Goal: Information Seeking & Learning: Learn about a topic

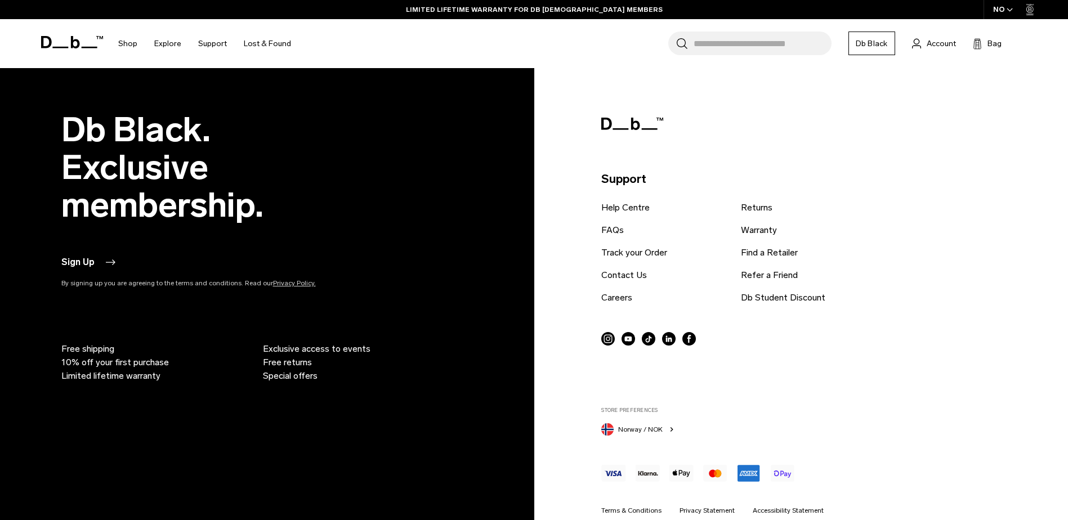
scroll to position [2793, 0]
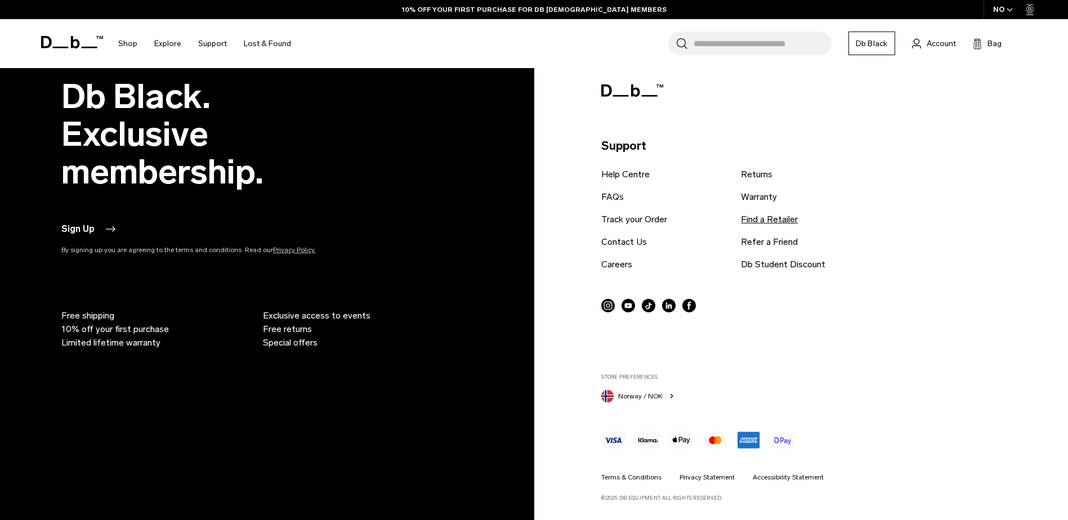
click at [764, 217] on link "Find a Retailer" at bounding box center [769, 220] width 57 height 14
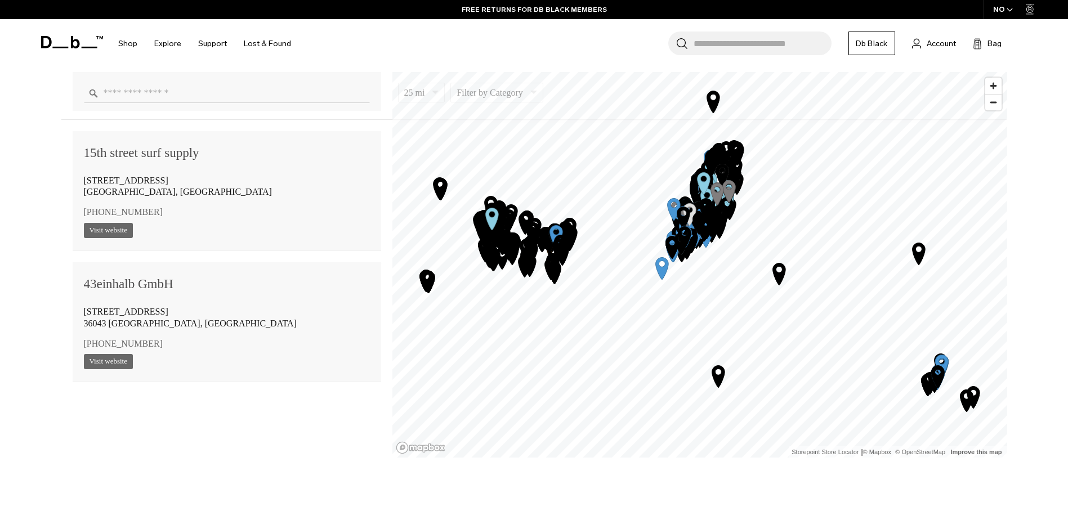
scroll to position [901, 0]
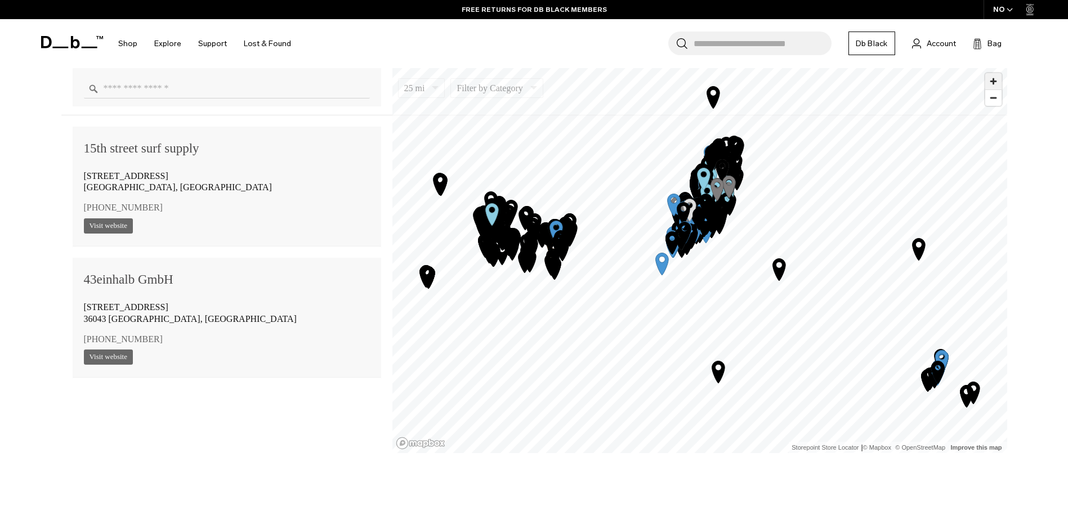
click at [996, 79] on span "Zoom in" at bounding box center [993, 81] width 16 height 16
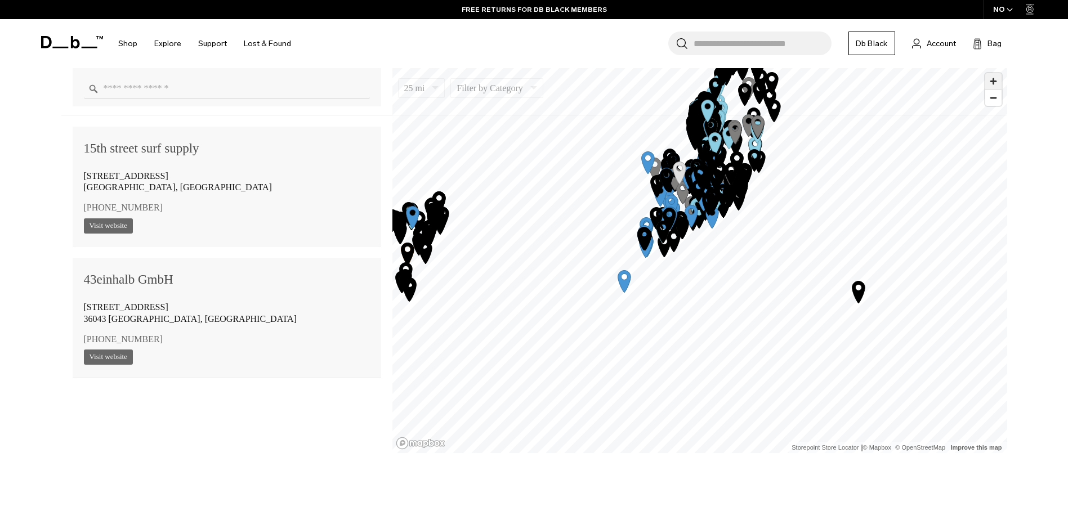
click at [996, 79] on span "Zoom in" at bounding box center [993, 81] width 16 height 16
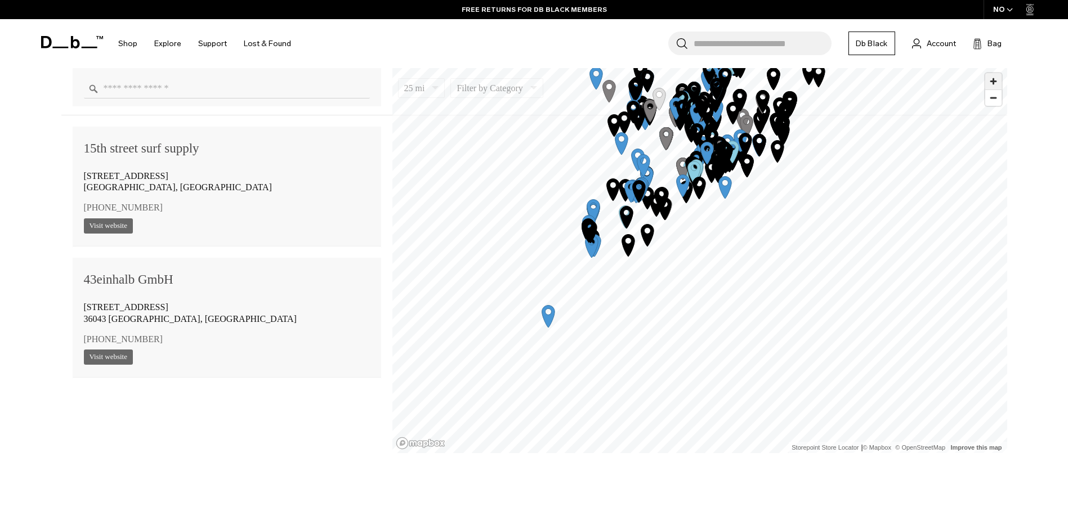
click at [996, 79] on span "Zoom in" at bounding box center [993, 81] width 16 height 16
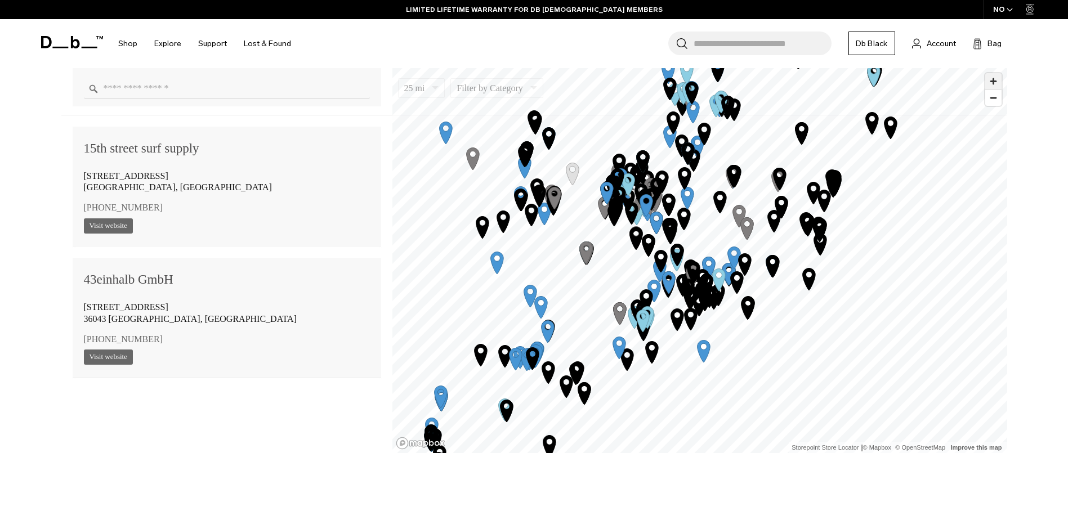
click at [992, 79] on span "Zoom in" at bounding box center [993, 81] width 16 height 16
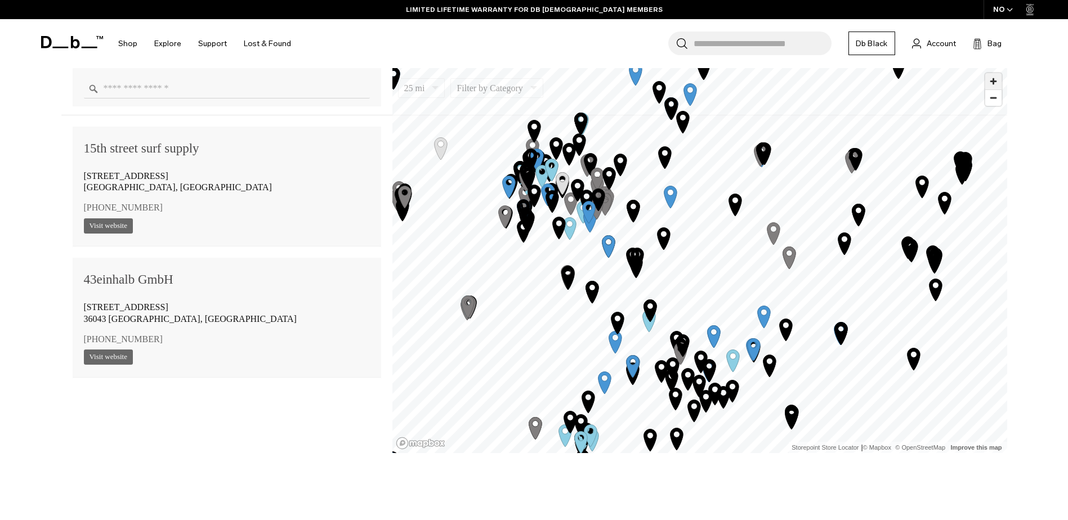
click at [997, 81] on span "Zoom in" at bounding box center [993, 81] width 16 height 16
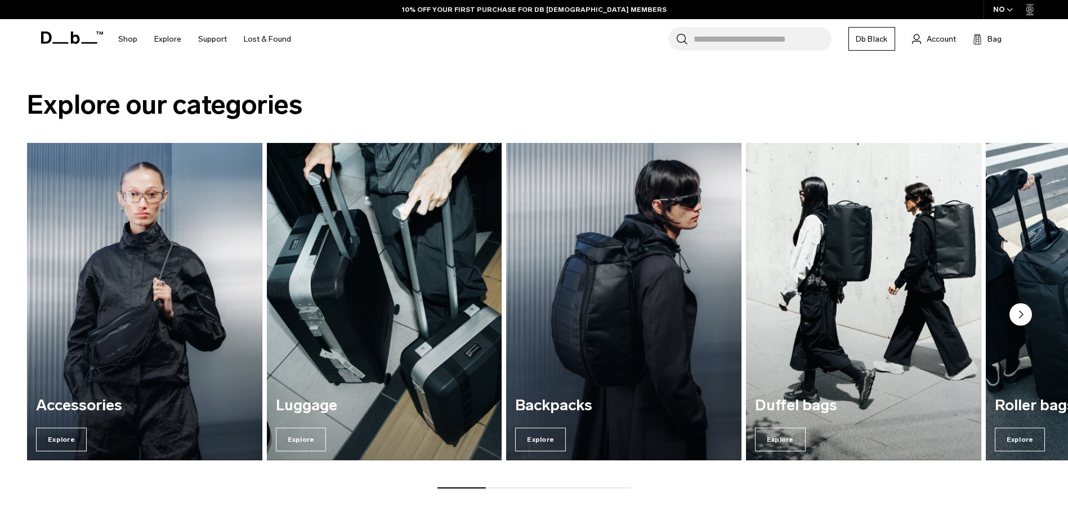
scroll to position [1047, 0]
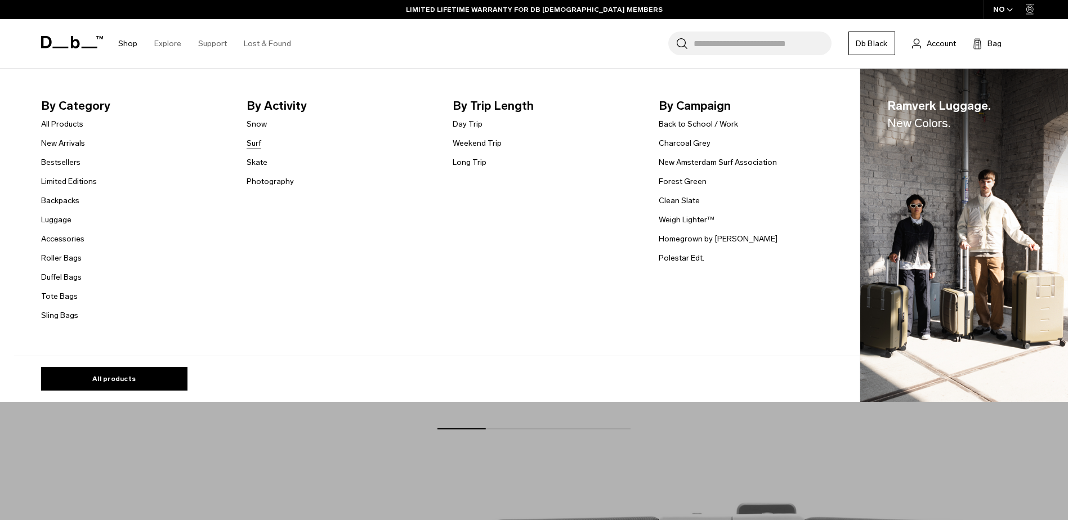
click at [257, 143] on link "Surf" at bounding box center [254, 143] width 15 height 12
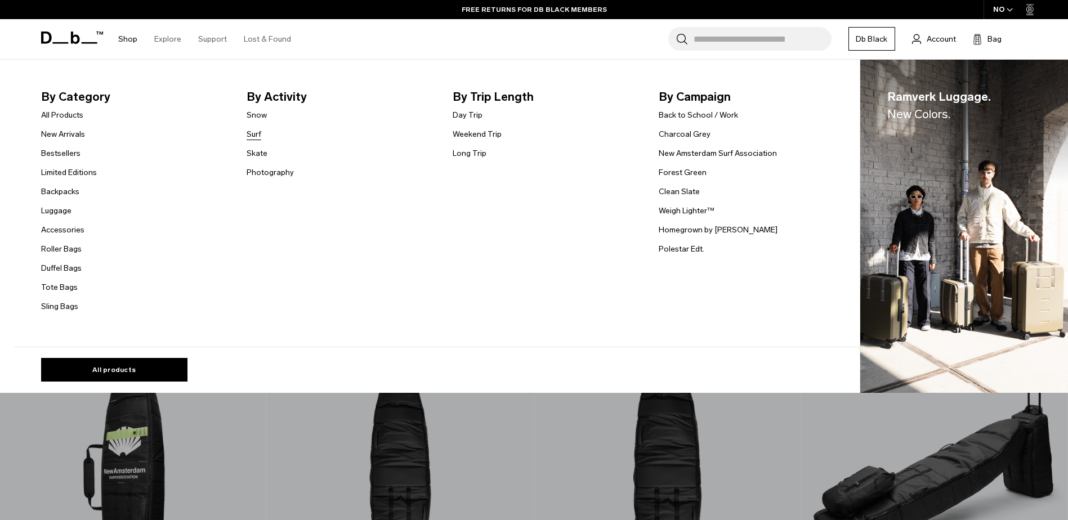
click at [257, 133] on link "Surf" at bounding box center [254, 134] width 15 height 12
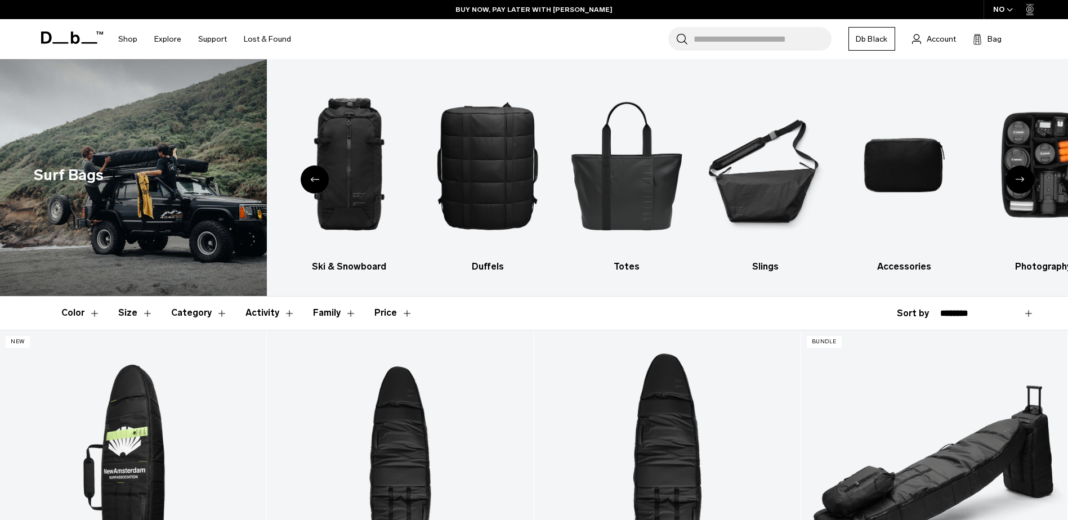
click at [323, 171] on div "Previous slide" at bounding box center [315, 180] width 28 height 28
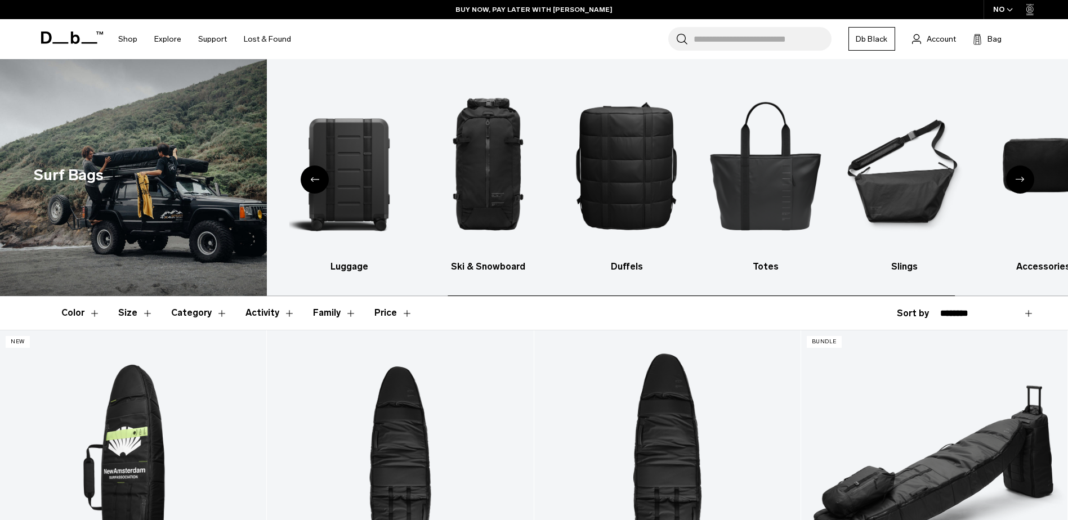
click at [323, 171] on div "Previous slide" at bounding box center [315, 180] width 28 height 28
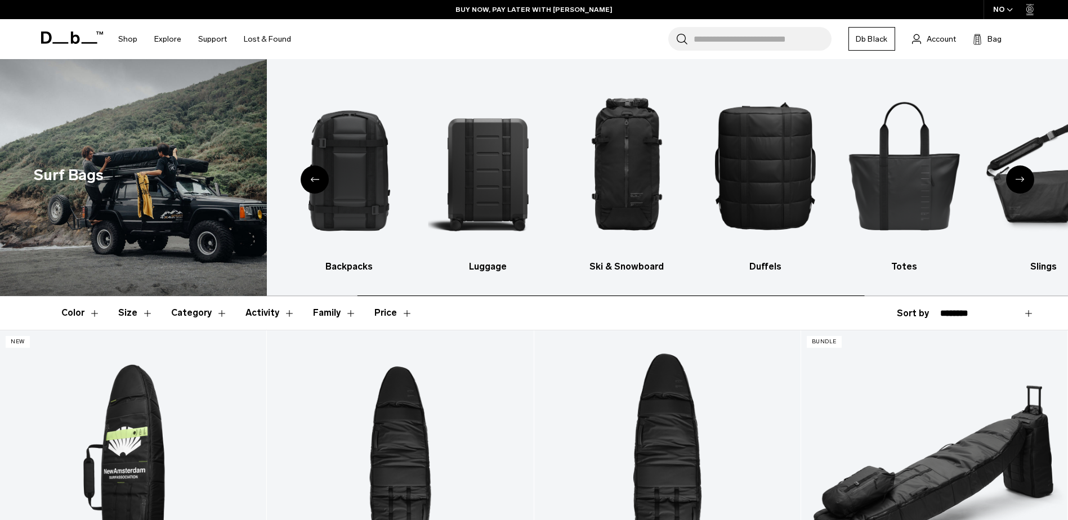
click at [323, 171] on div "Previous slide" at bounding box center [315, 180] width 28 height 28
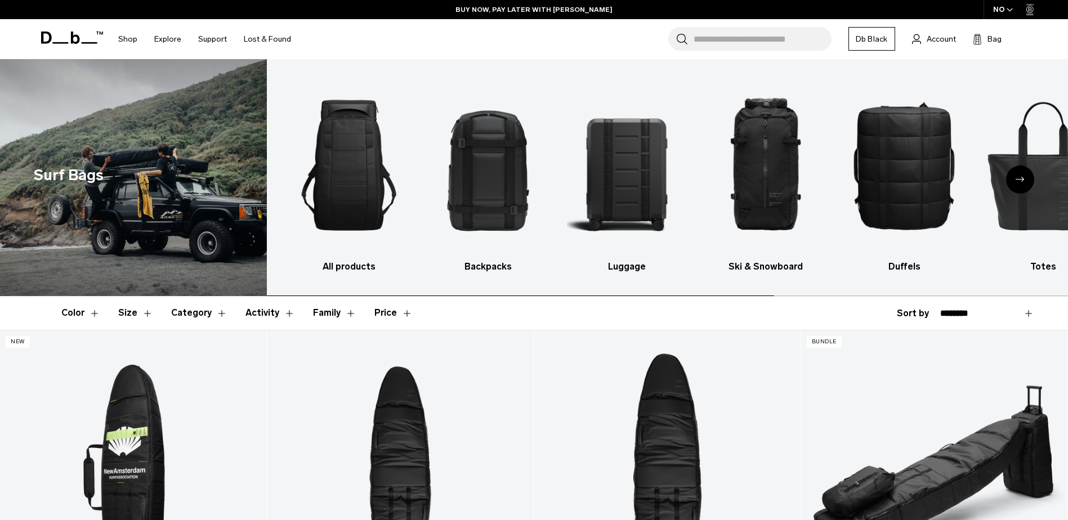
click at [323, 171] on img "1 / 9" at bounding box center [348, 165] width 119 height 179
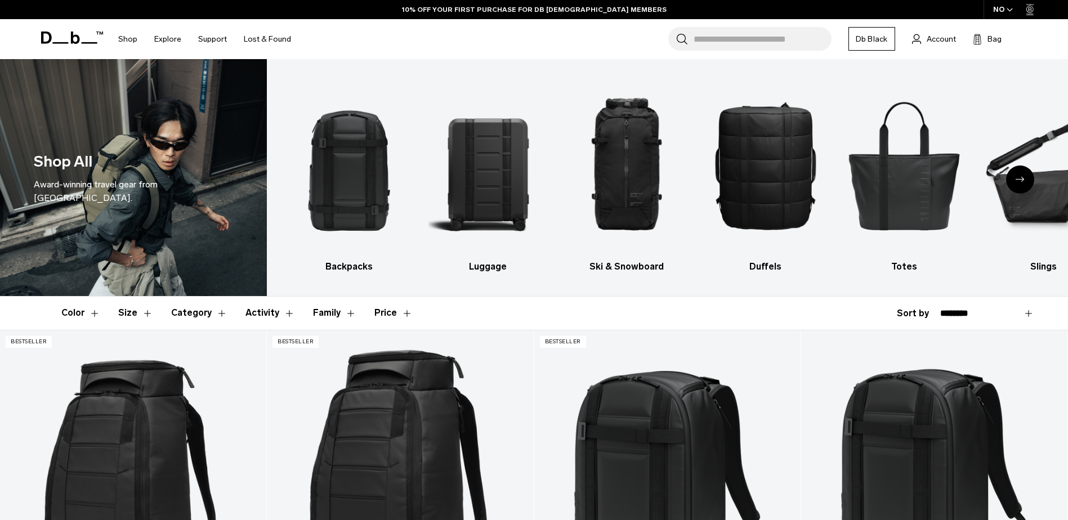
click at [1023, 179] on icon "Next slide" at bounding box center [1020, 179] width 9 height 5
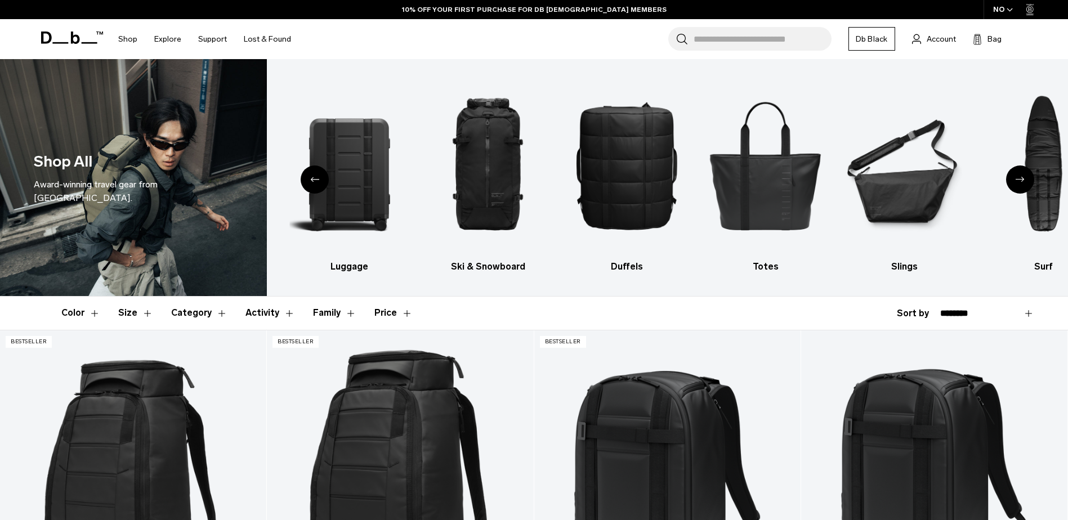
click at [1023, 179] on icon "Next slide" at bounding box center [1020, 179] width 9 height 5
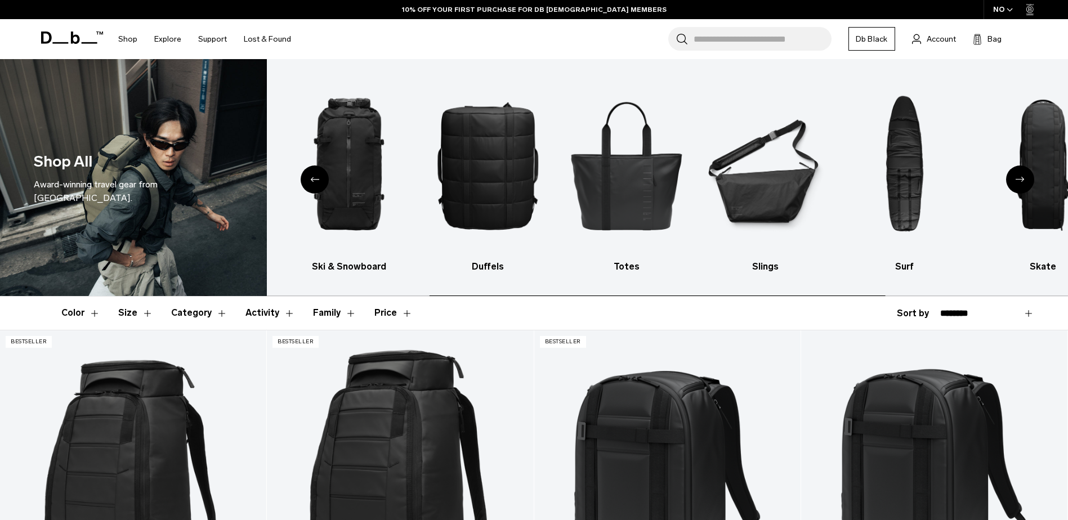
click at [1023, 179] on icon "Next slide" at bounding box center [1020, 179] width 9 height 5
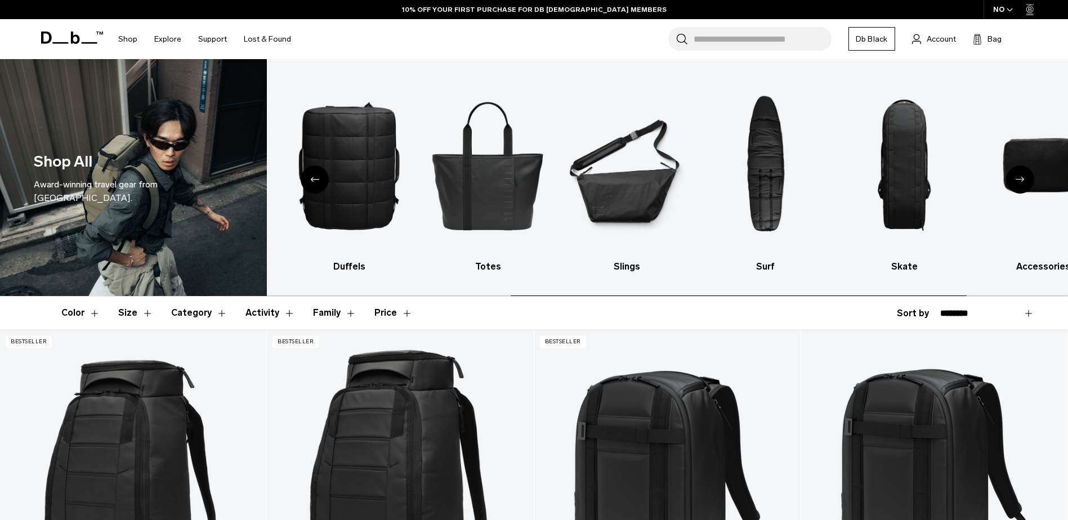
click at [1023, 179] on icon "Next slide" at bounding box center [1020, 179] width 9 height 5
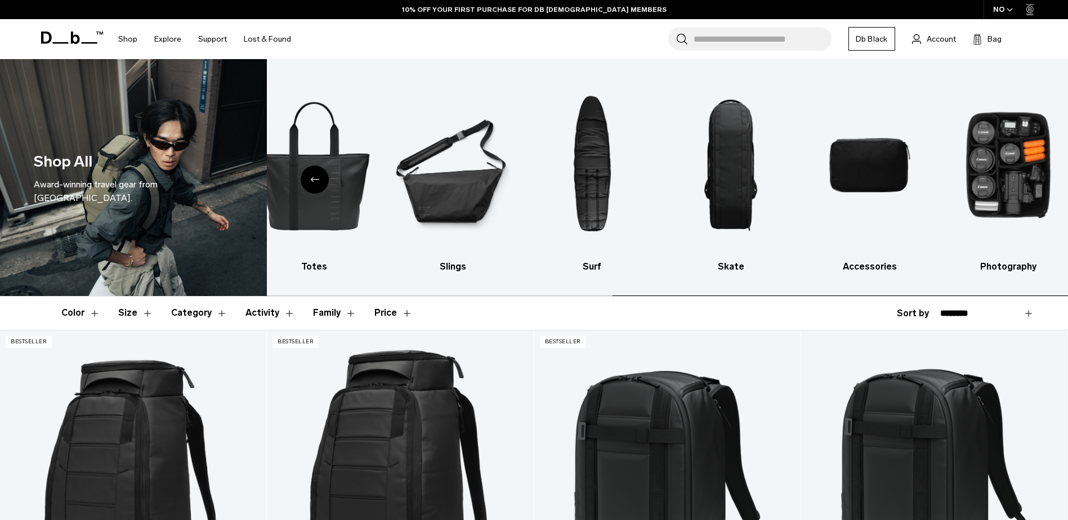
click at [1023, 179] on img "10 / 10" at bounding box center [1008, 165] width 119 height 179
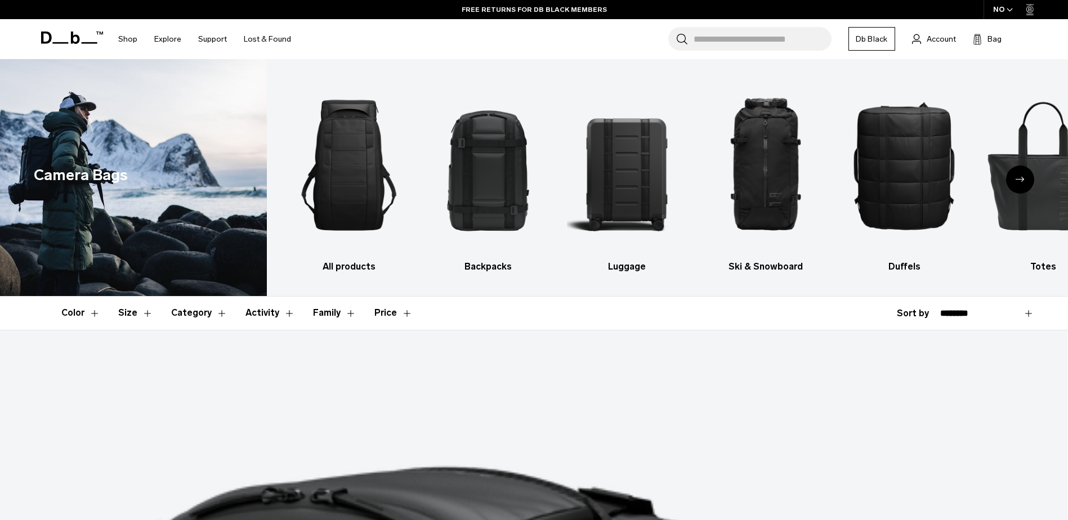
click at [1019, 183] on div "Next slide" at bounding box center [1020, 180] width 28 height 28
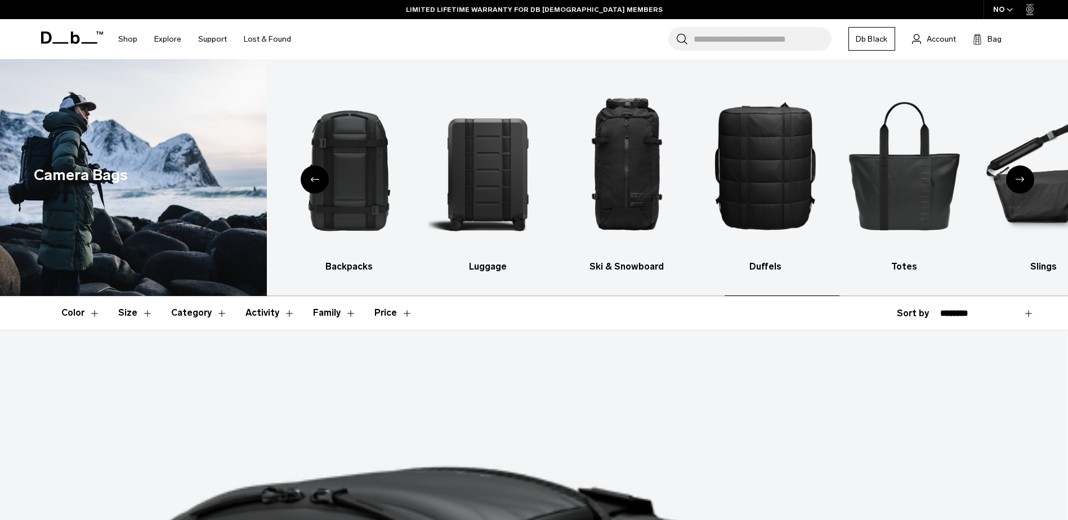
click at [1019, 183] on div "Next slide" at bounding box center [1020, 180] width 28 height 28
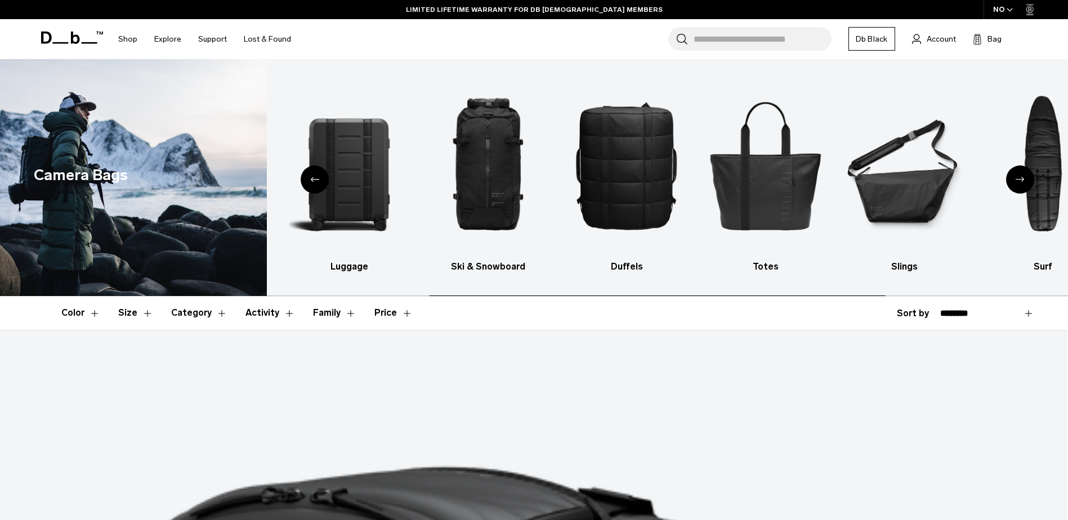
click at [1019, 183] on div "Next slide" at bounding box center [1020, 180] width 28 height 28
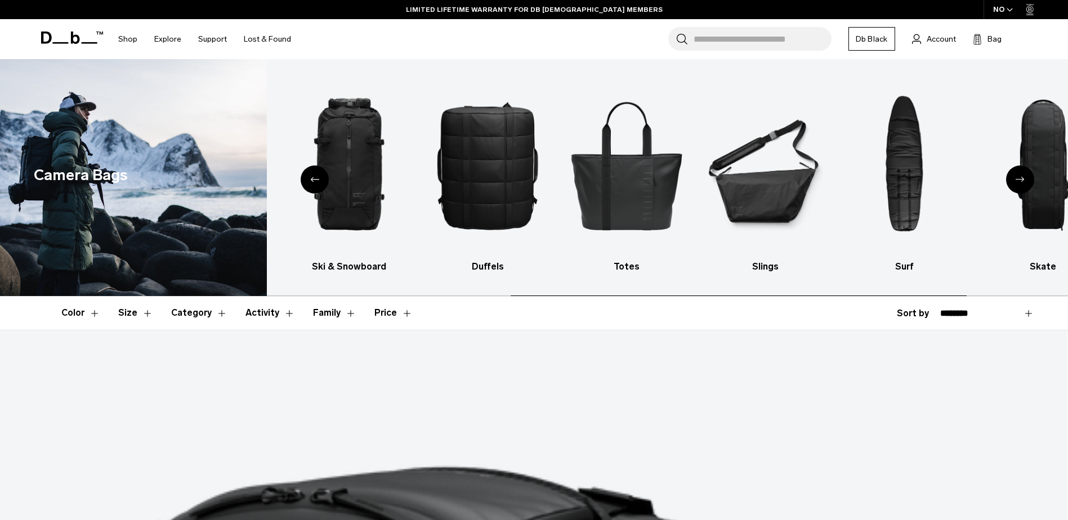
click at [1019, 183] on div "Next slide" at bounding box center [1020, 180] width 28 height 28
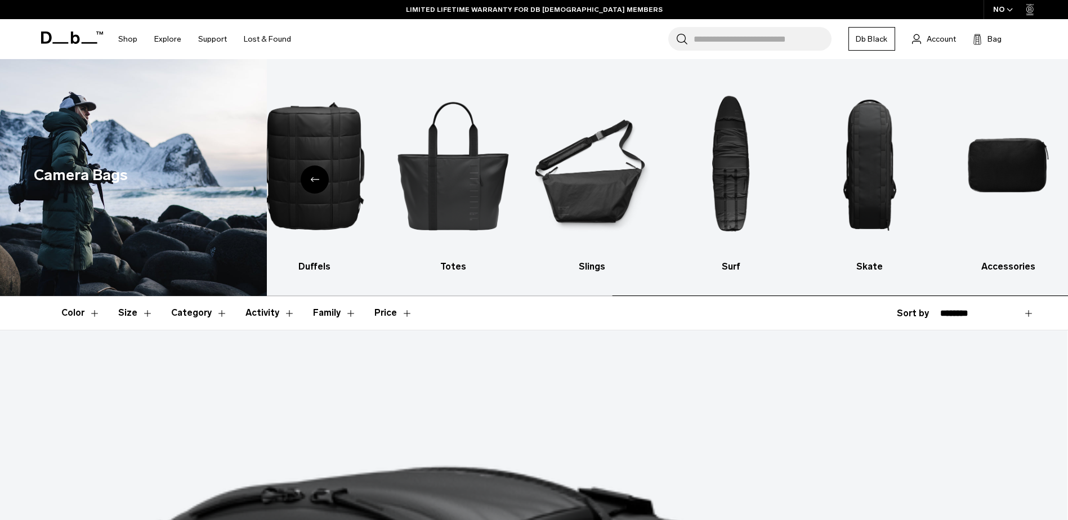
click at [1019, 183] on img "10 / 10" at bounding box center [1008, 165] width 119 height 179
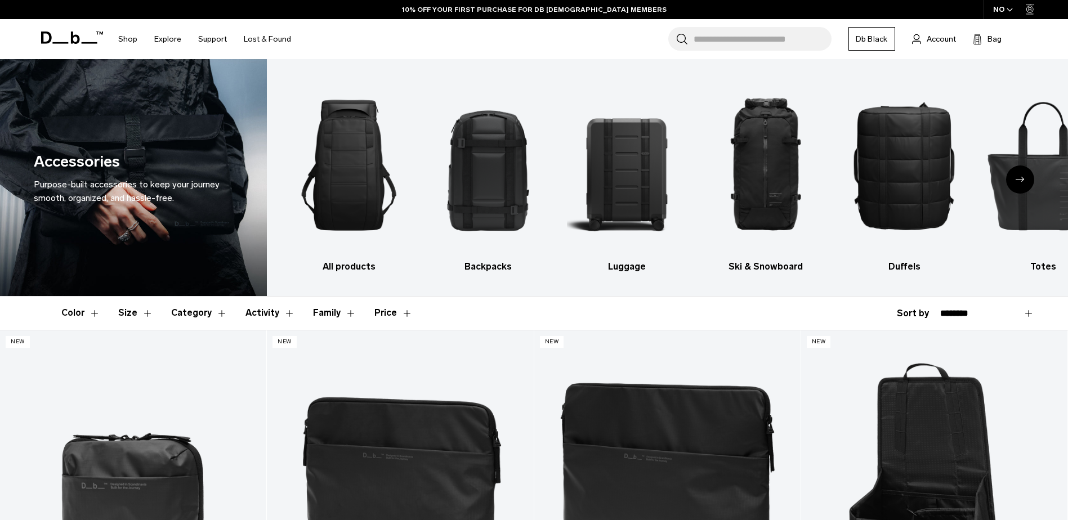
click at [1018, 178] on icon "Next slide" at bounding box center [1020, 179] width 9 height 5
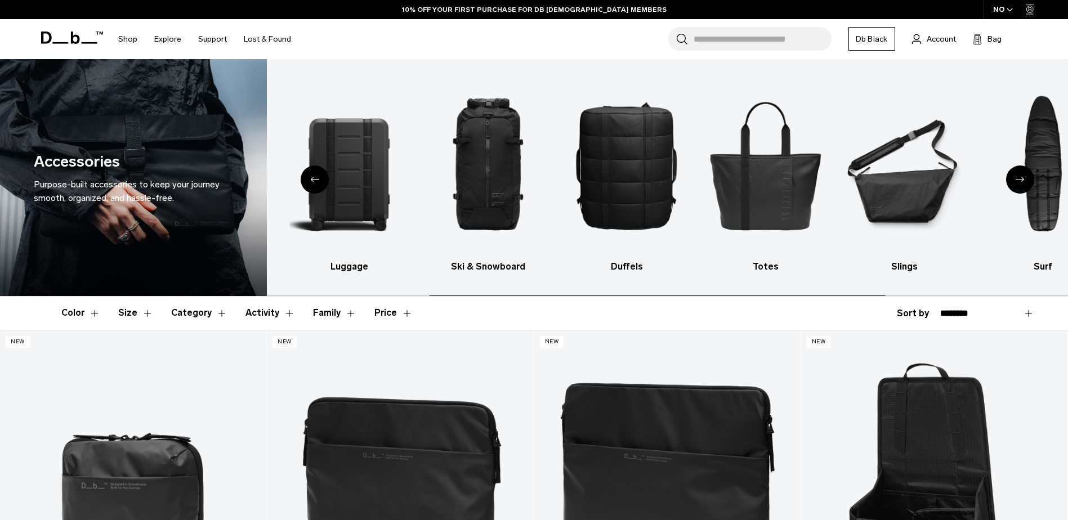
click at [1018, 178] on icon "Next slide" at bounding box center [1020, 179] width 9 height 5
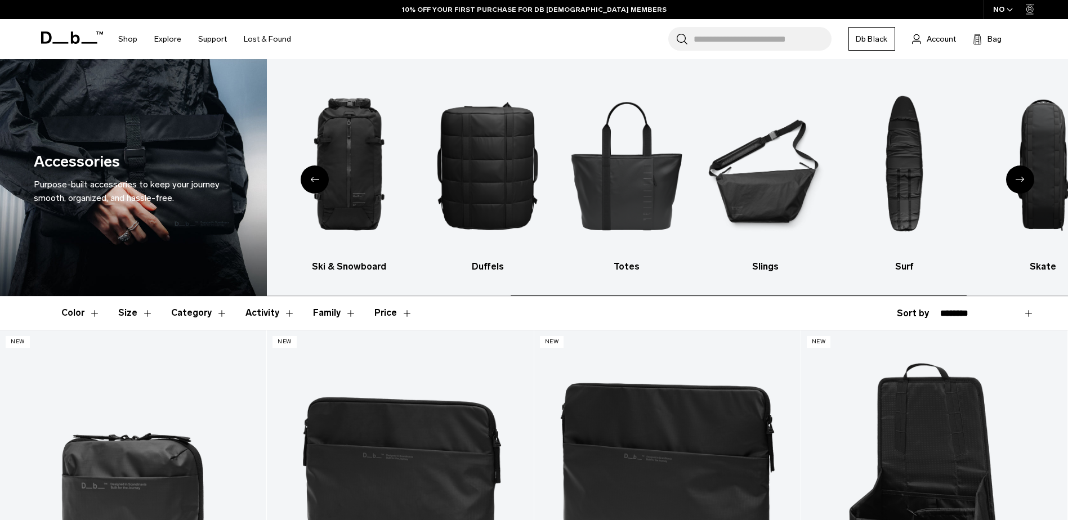
click at [1018, 178] on icon "Next slide" at bounding box center [1020, 179] width 9 height 5
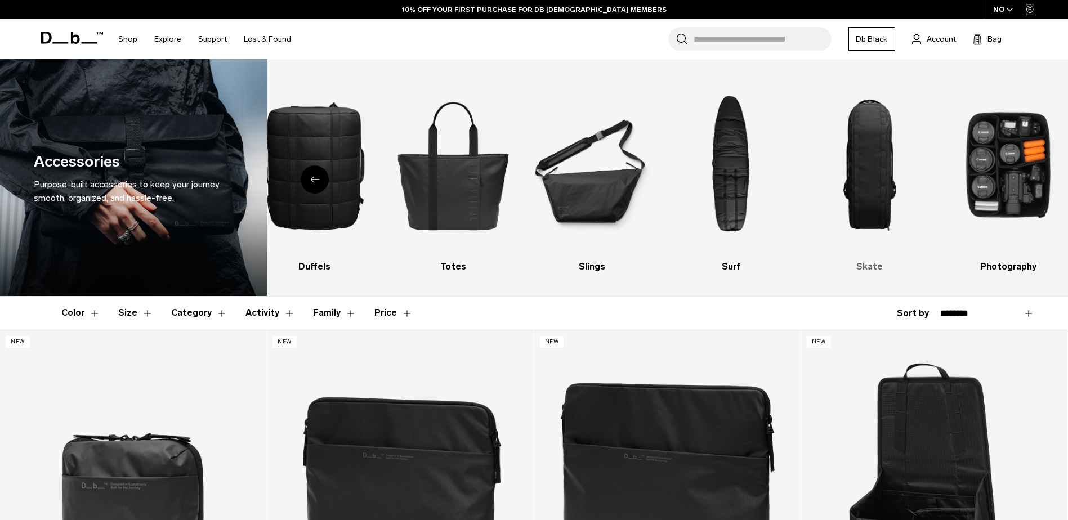
click at [864, 175] on img "9 / 10" at bounding box center [869, 165] width 119 height 179
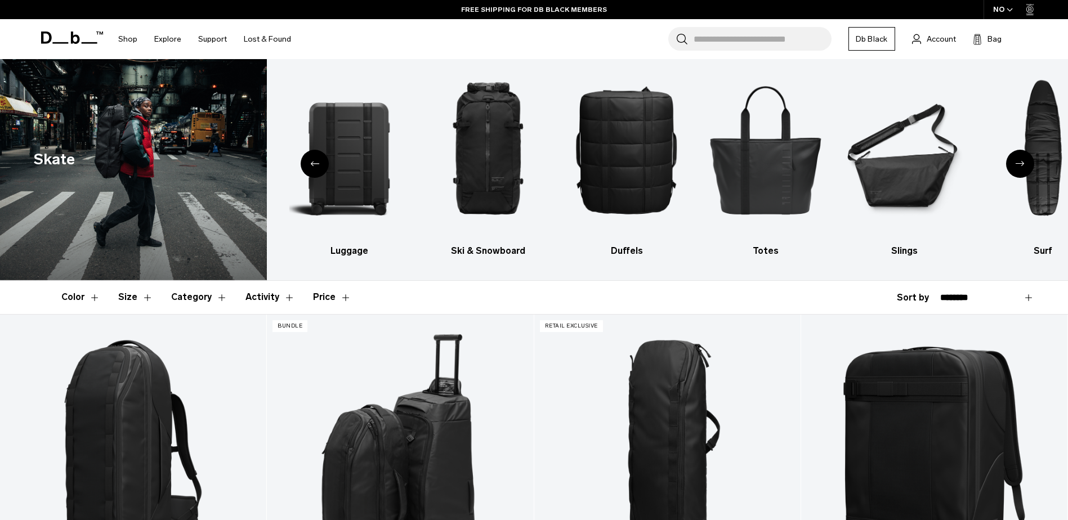
scroll to position [9, 0]
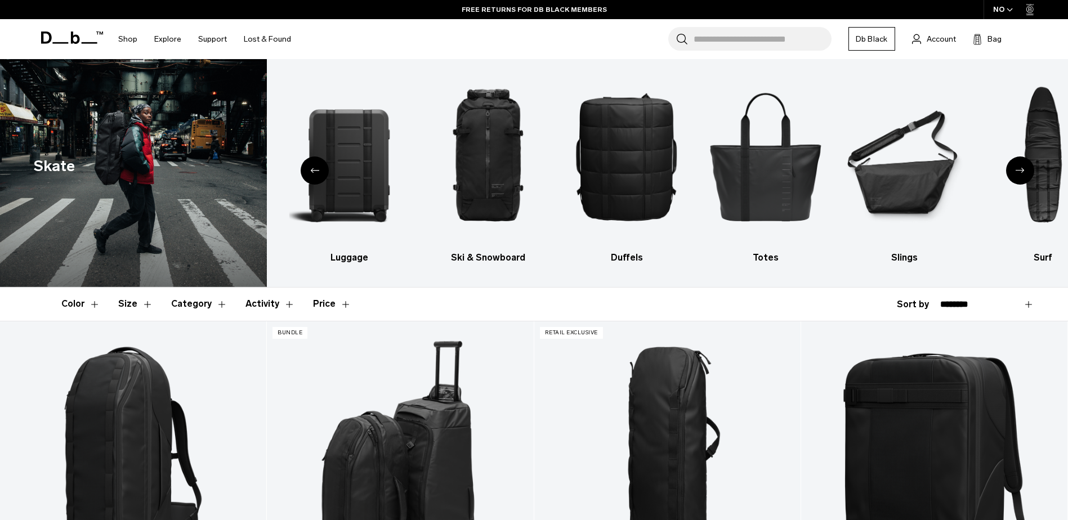
click at [313, 168] on icon "Previous slide" at bounding box center [314, 170] width 9 height 5
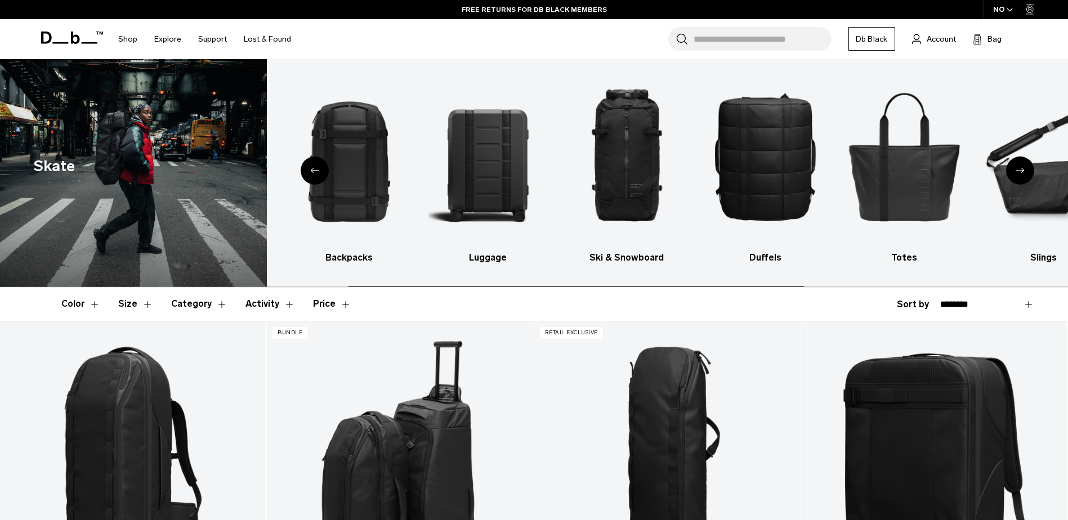
click at [313, 168] on icon "Previous slide" at bounding box center [314, 170] width 9 height 5
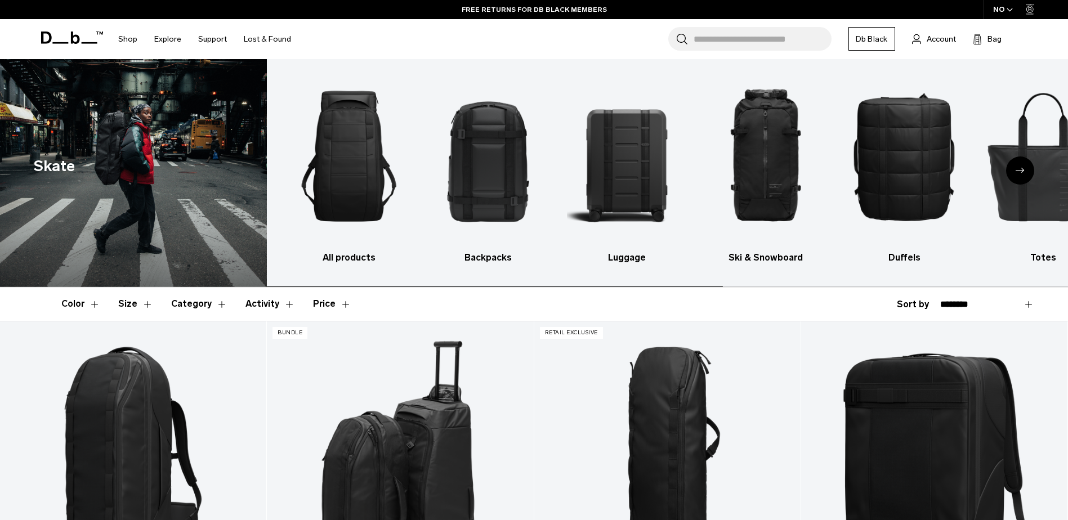
click at [313, 168] on img "1 / 10" at bounding box center [348, 156] width 119 height 179
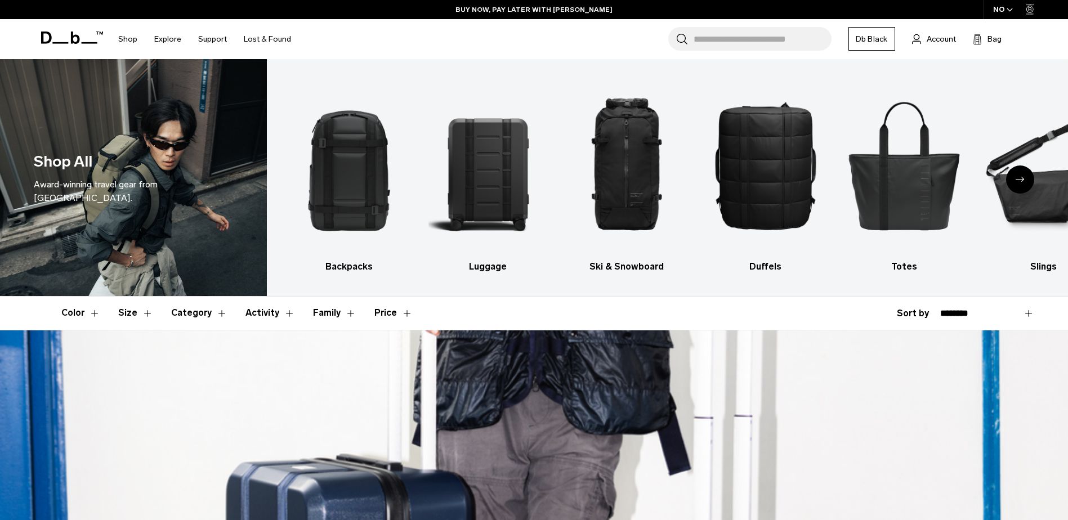
click at [1022, 171] on div "Next slide" at bounding box center [1020, 180] width 28 height 28
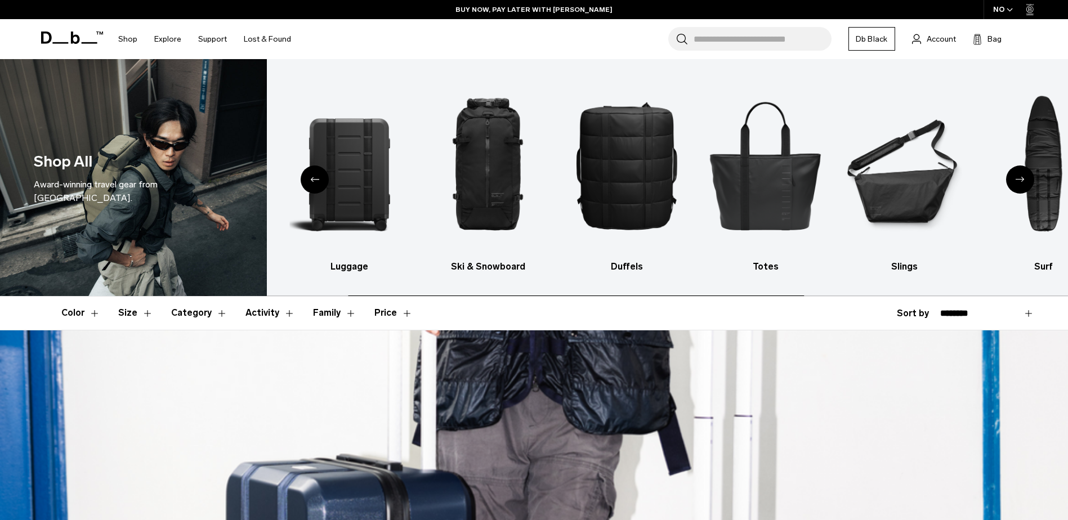
click at [1022, 171] on div "Next slide" at bounding box center [1020, 180] width 28 height 28
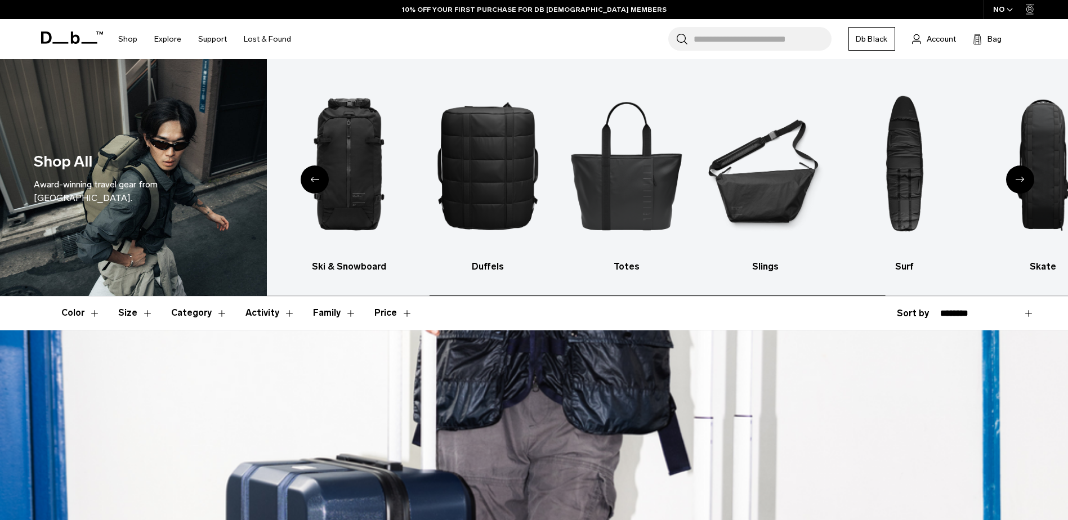
click at [1022, 171] on div "Next slide" at bounding box center [1020, 180] width 28 height 28
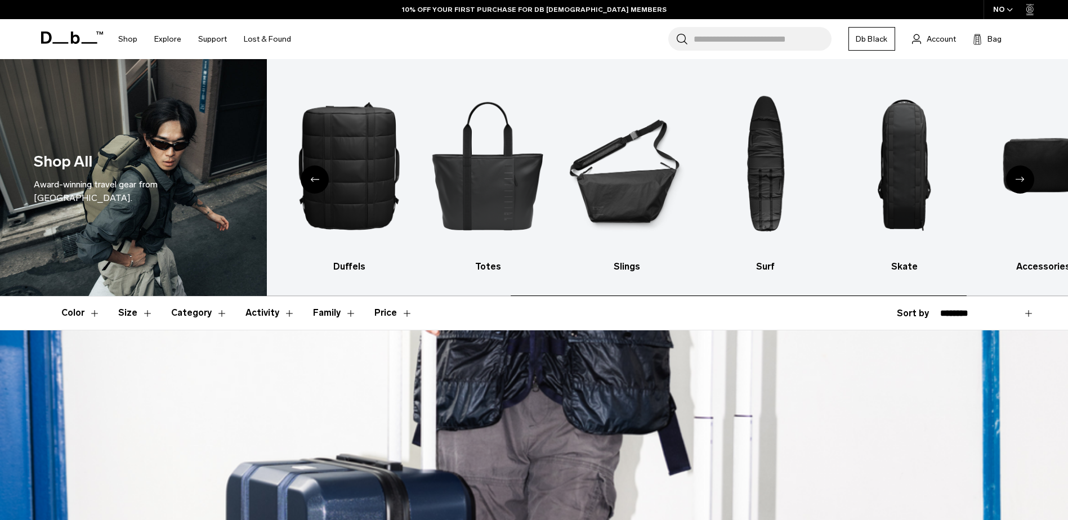
click at [1022, 171] on div "Next slide" at bounding box center [1020, 180] width 28 height 28
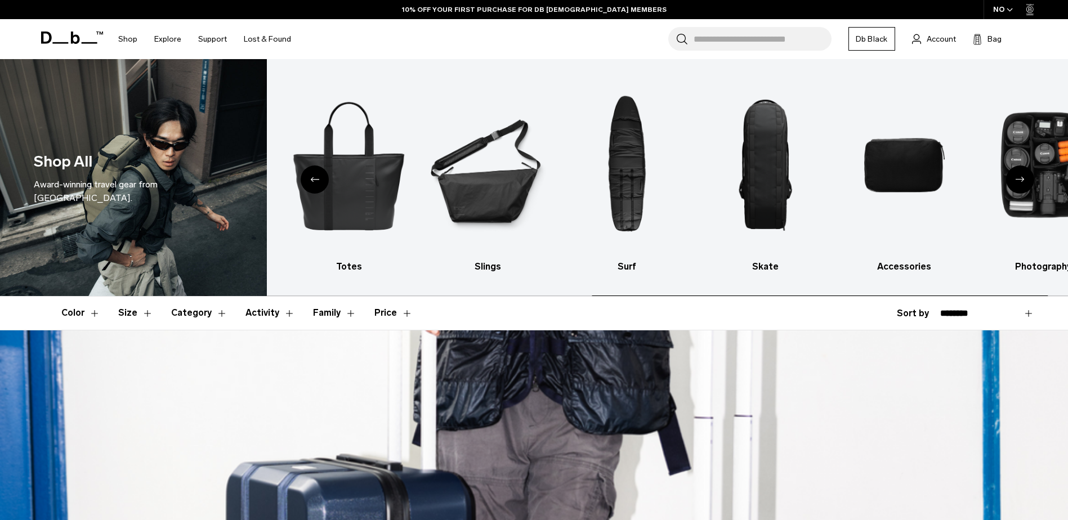
click at [1022, 171] on div "Next slide" at bounding box center [1020, 180] width 28 height 28
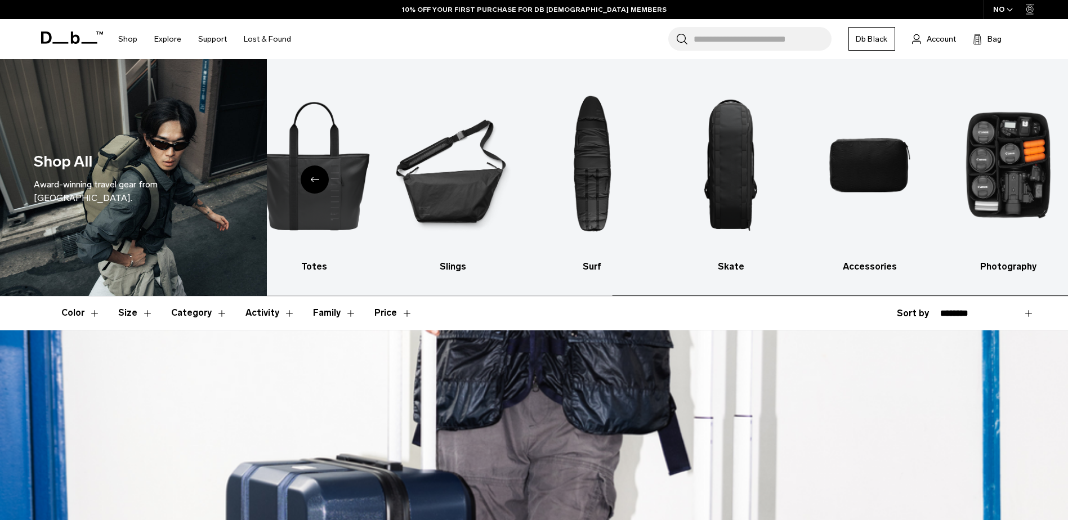
click at [1022, 171] on img "10 / 10" at bounding box center [1008, 165] width 119 height 179
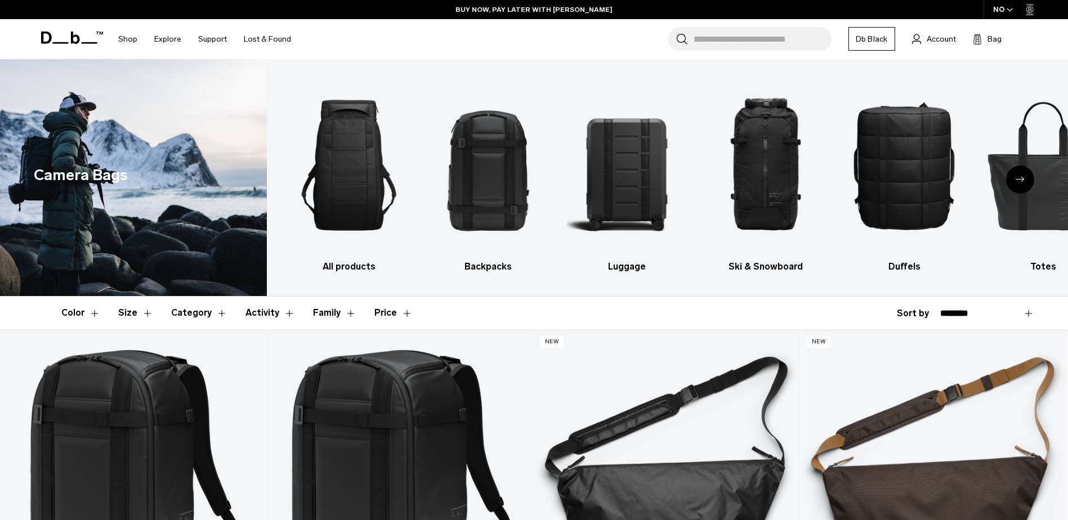
click at [826, 310] on header "Color Size Category Activity Family Price" at bounding box center [534, 313] width 946 height 33
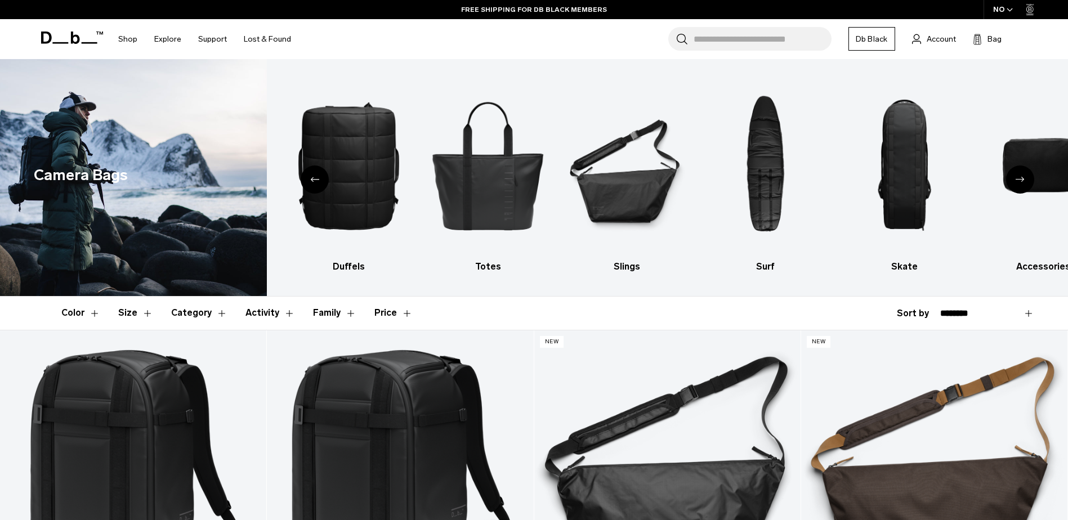
click at [1012, 8] on icon "button" at bounding box center [1010, 10] width 6 height 4
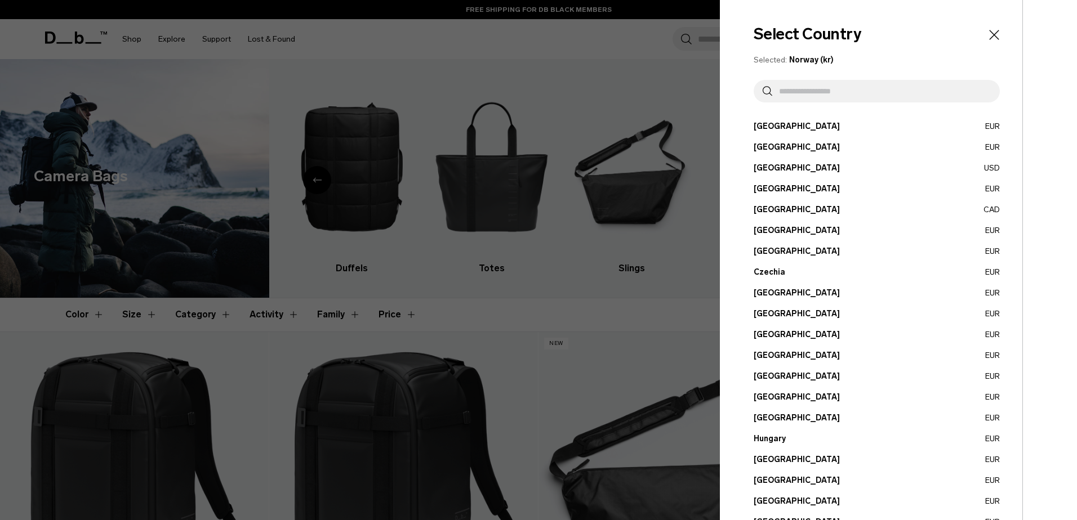
click at [770, 373] on button "Germany EUR" at bounding box center [876, 377] width 246 height 12
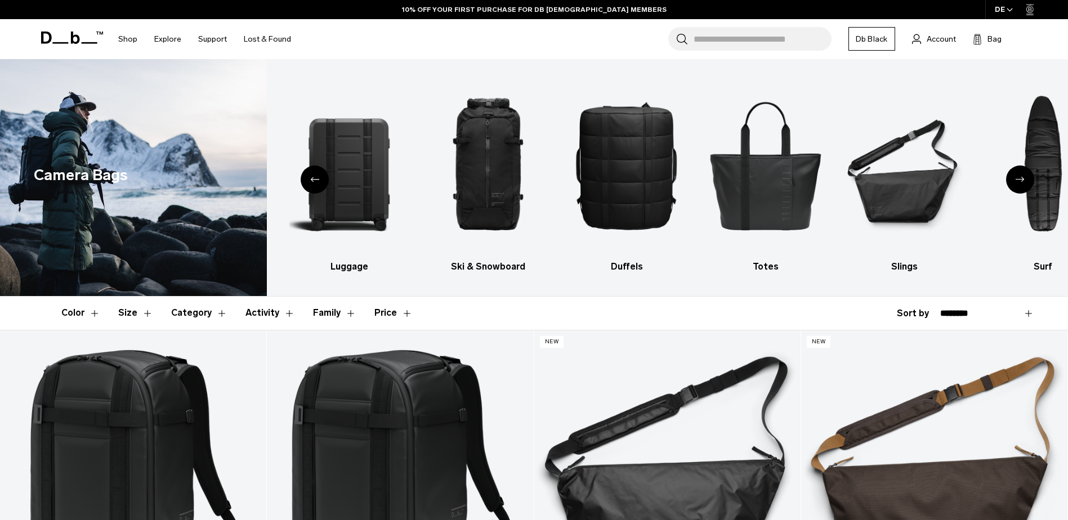
click at [1019, 179] on icon "Next slide" at bounding box center [1020, 179] width 9 height 5
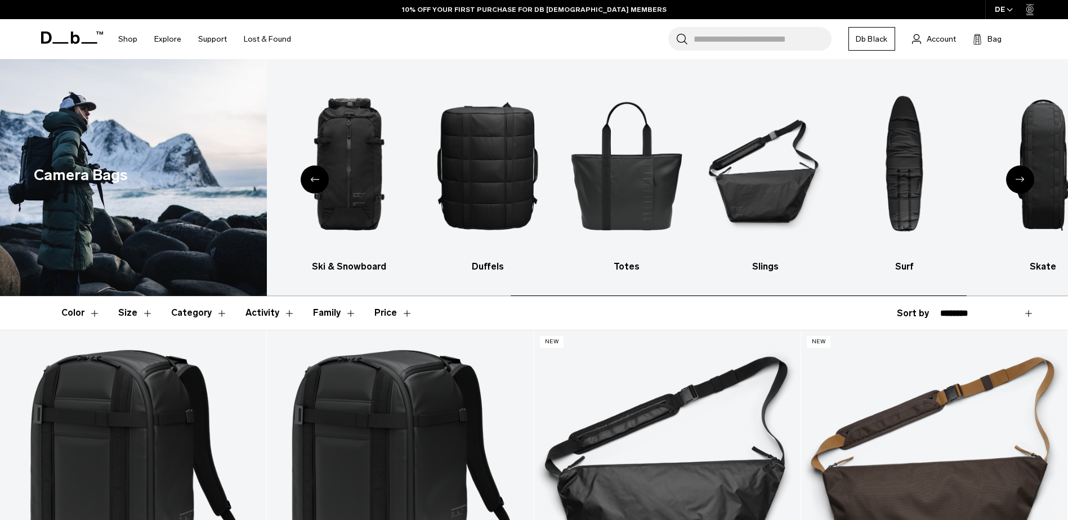
click at [1019, 179] on icon "Next slide" at bounding box center [1020, 179] width 9 height 5
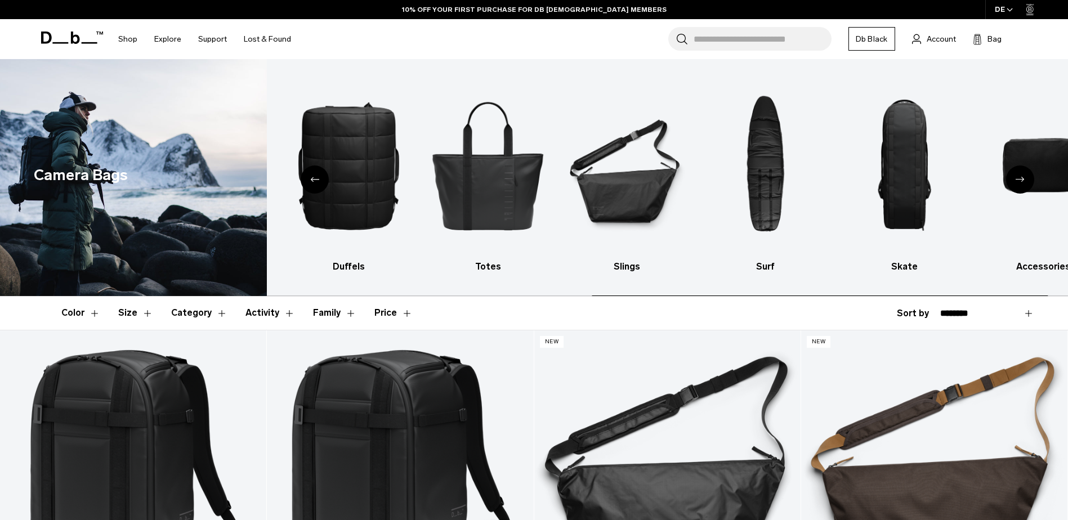
click at [1019, 179] on icon "Next slide" at bounding box center [1020, 179] width 9 height 5
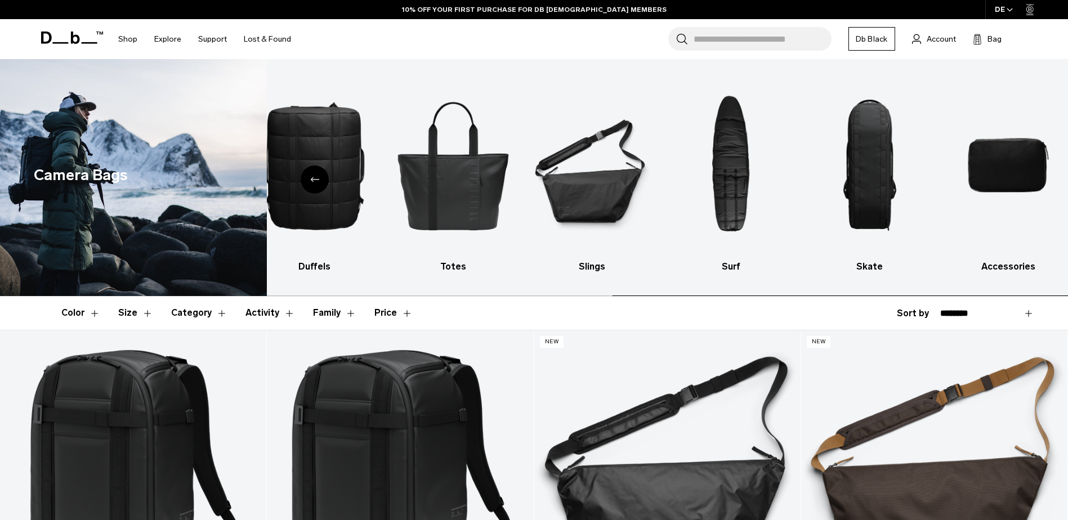
click at [1019, 179] on img "10 / 10" at bounding box center [1008, 165] width 119 height 179
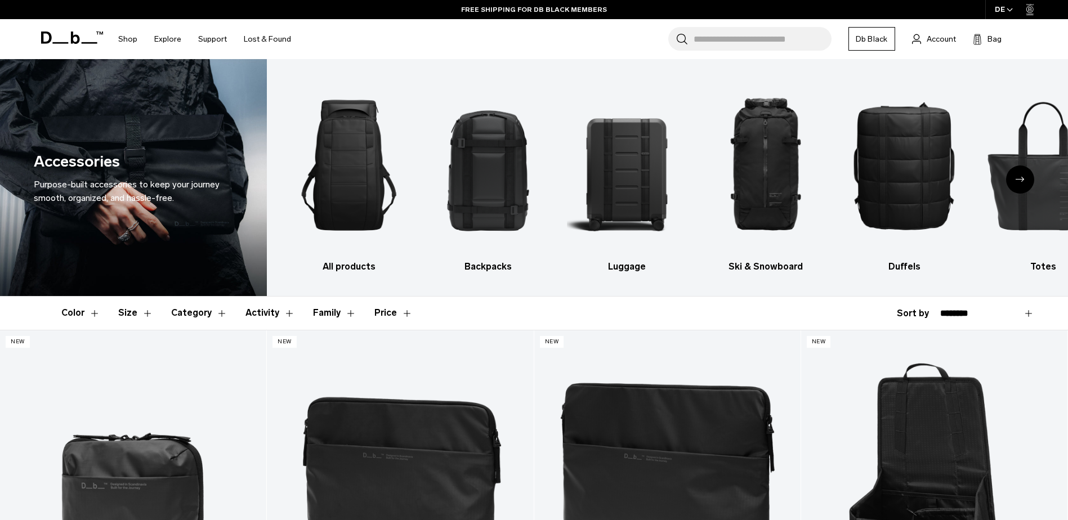
click at [1018, 180] on icon "Next slide" at bounding box center [1020, 179] width 9 height 5
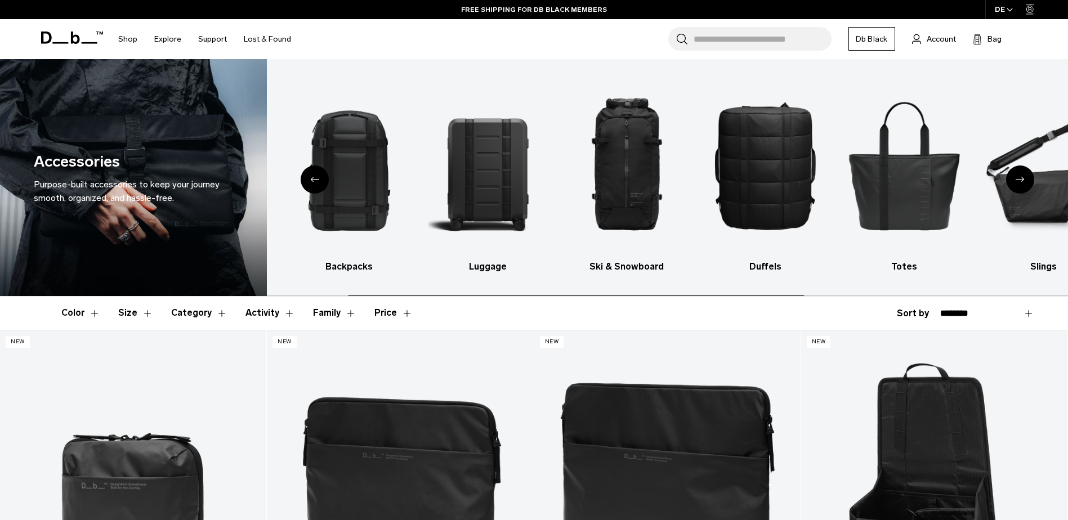
click at [1018, 180] on icon "Next slide" at bounding box center [1020, 179] width 9 height 5
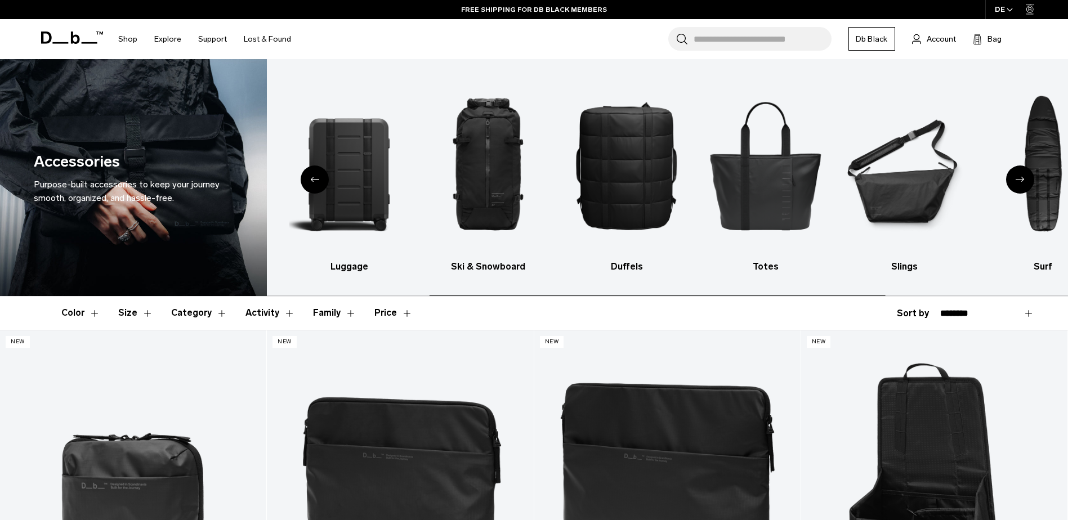
click at [1018, 180] on icon "Next slide" at bounding box center [1020, 179] width 9 height 5
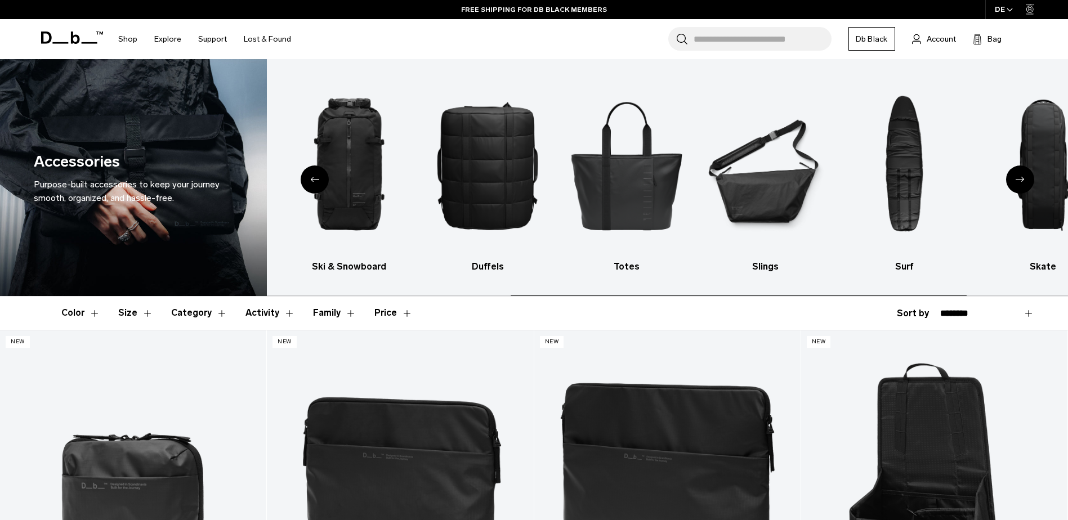
click at [1018, 180] on icon "Next slide" at bounding box center [1020, 179] width 9 height 5
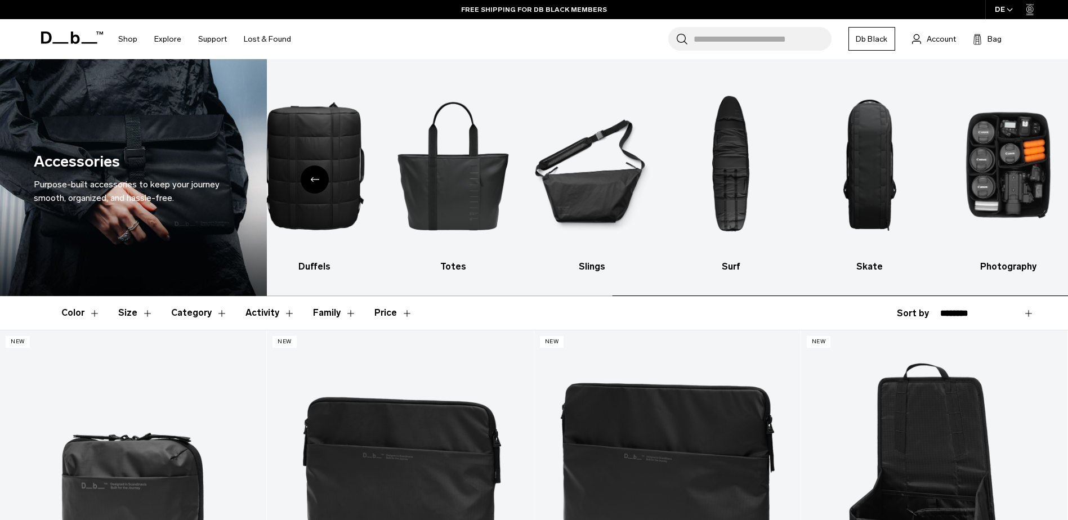
click at [1018, 180] on img "10 / 10" at bounding box center [1008, 165] width 119 height 179
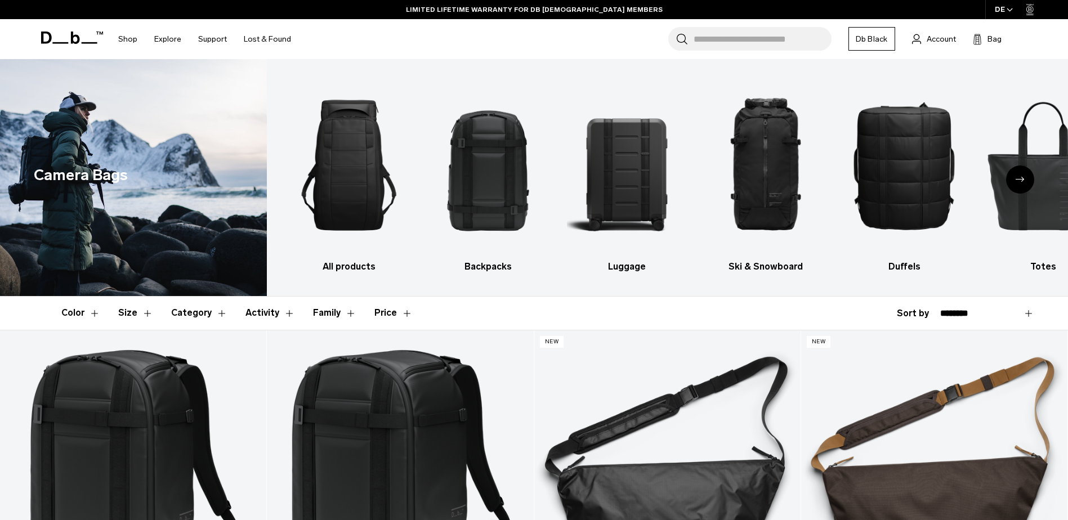
click at [1022, 183] on div "Next slide" at bounding box center [1020, 180] width 28 height 28
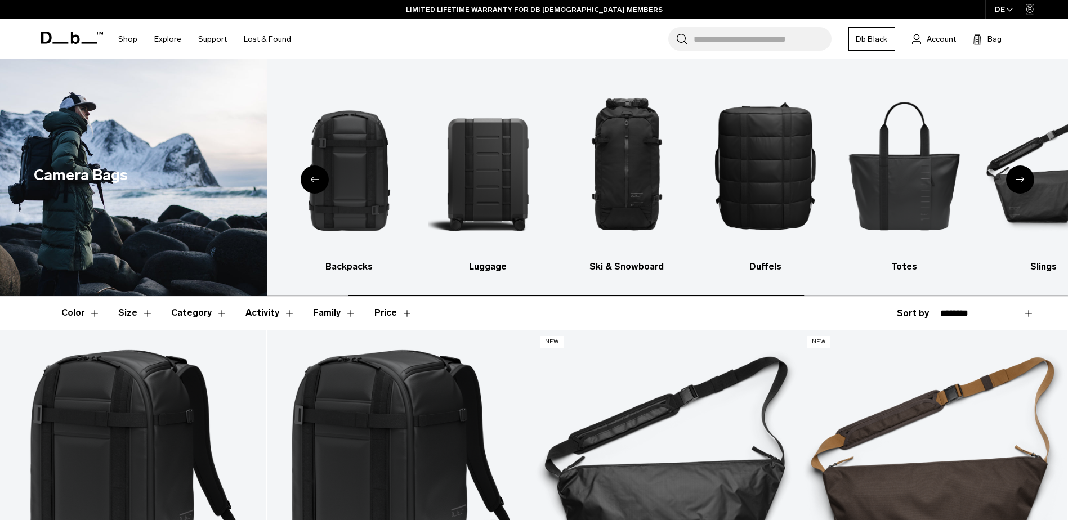
click at [1022, 183] on div "Next slide" at bounding box center [1020, 180] width 28 height 28
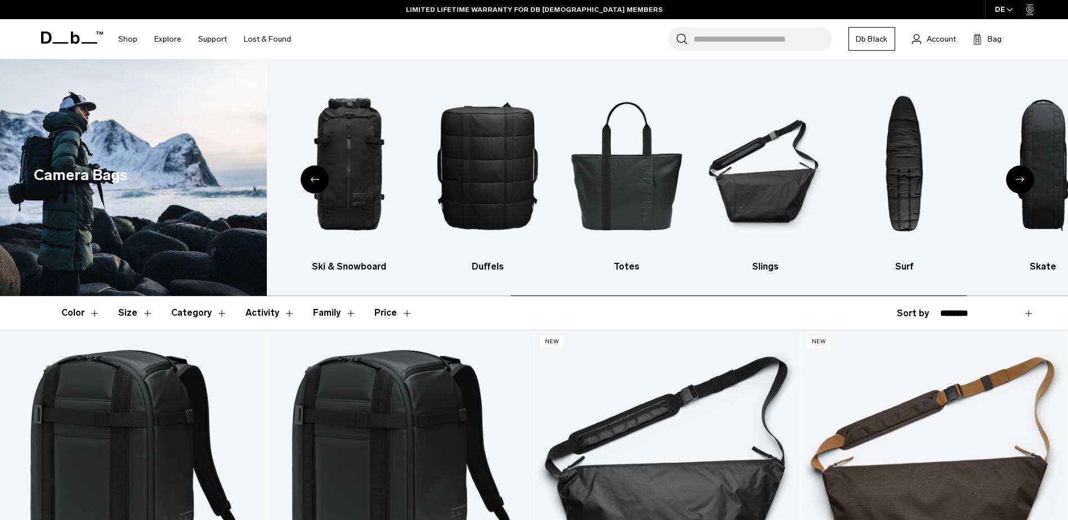
click at [1022, 183] on div "Next slide" at bounding box center [1020, 180] width 28 height 28
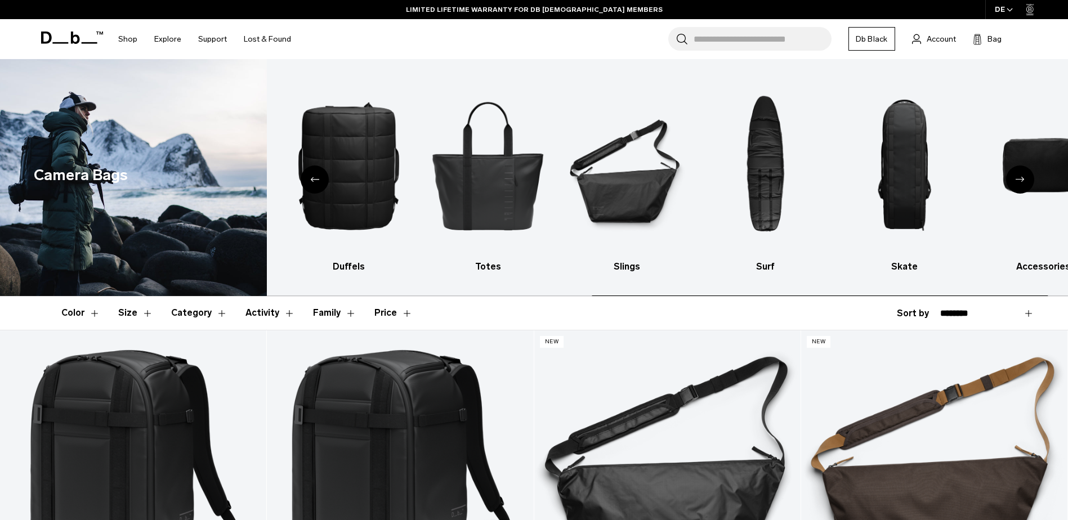
click at [1022, 183] on div "Next slide" at bounding box center [1020, 180] width 28 height 28
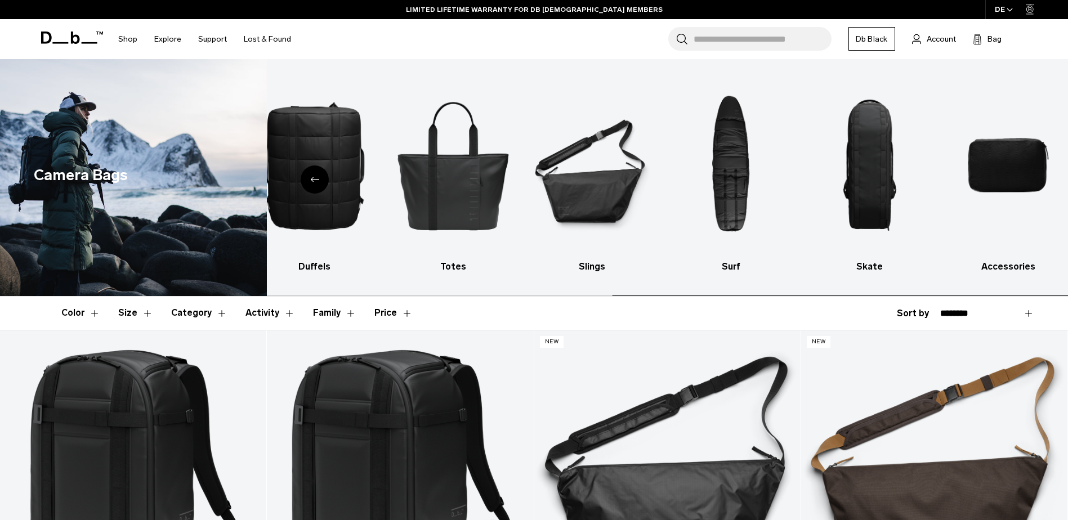
click at [1022, 183] on img "10 / 10" at bounding box center [1008, 165] width 119 height 179
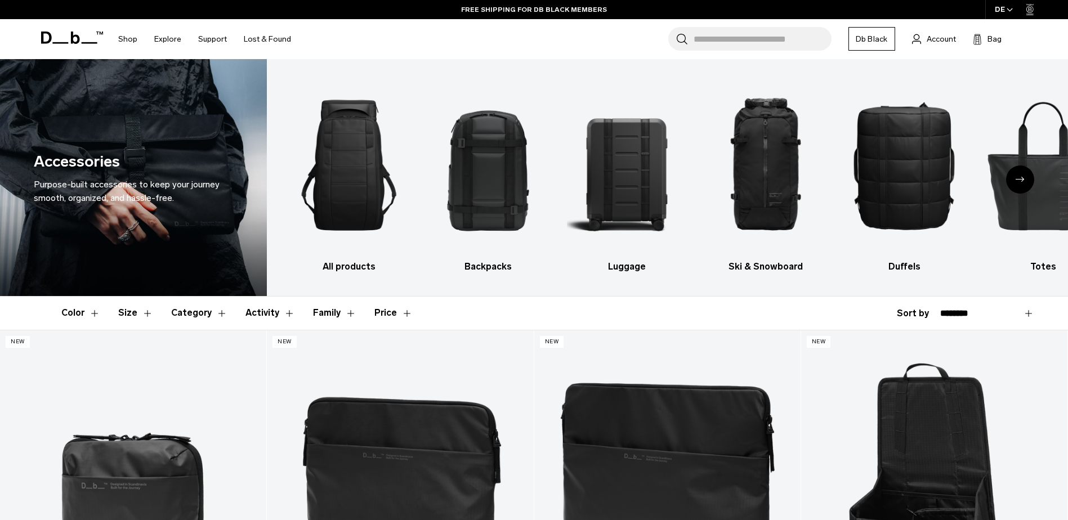
click at [1019, 180] on icon "Next slide" at bounding box center [1020, 179] width 9 height 5
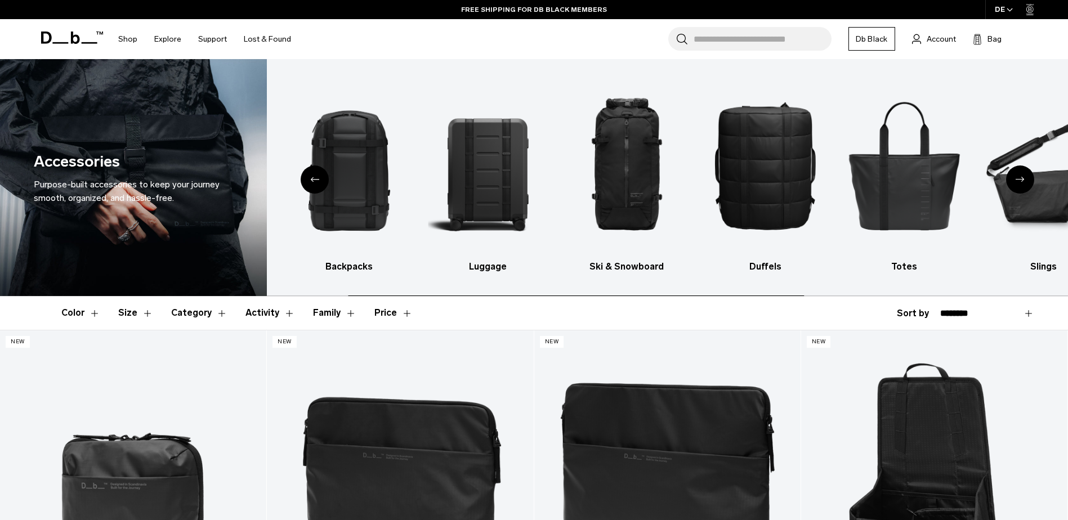
click at [1019, 180] on icon "Next slide" at bounding box center [1020, 179] width 9 height 5
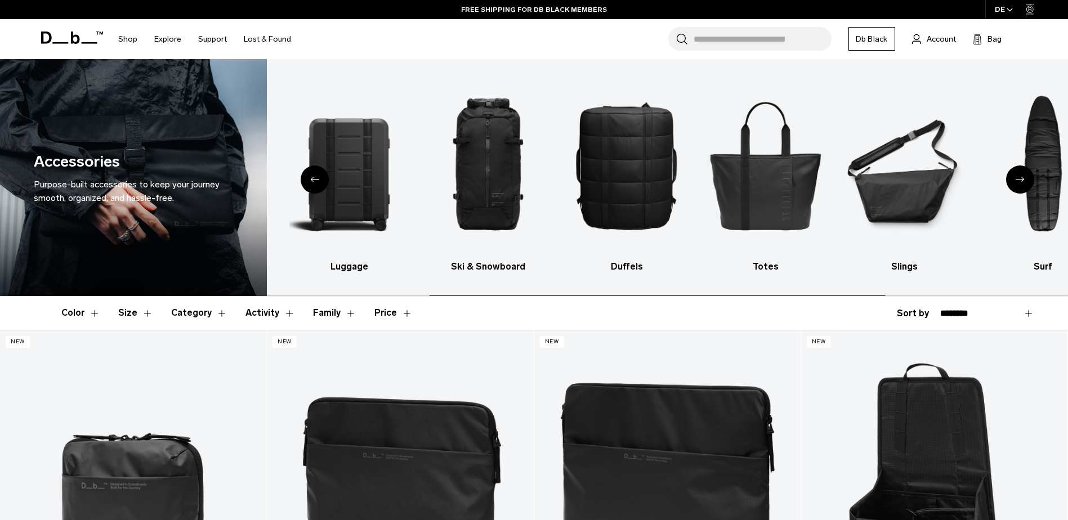
click at [1019, 180] on icon "Next slide" at bounding box center [1020, 179] width 9 height 5
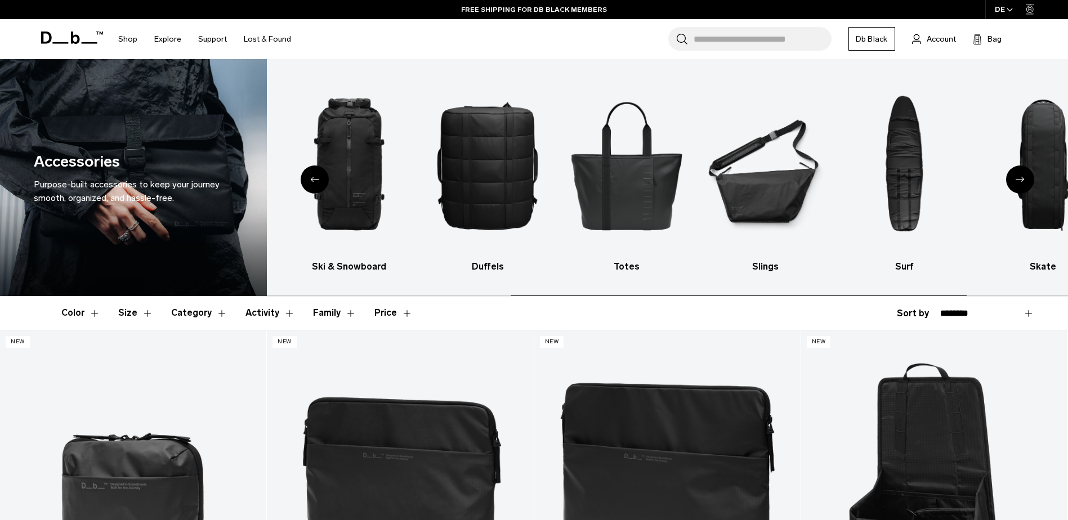
click at [1019, 180] on icon "Next slide" at bounding box center [1020, 179] width 9 height 5
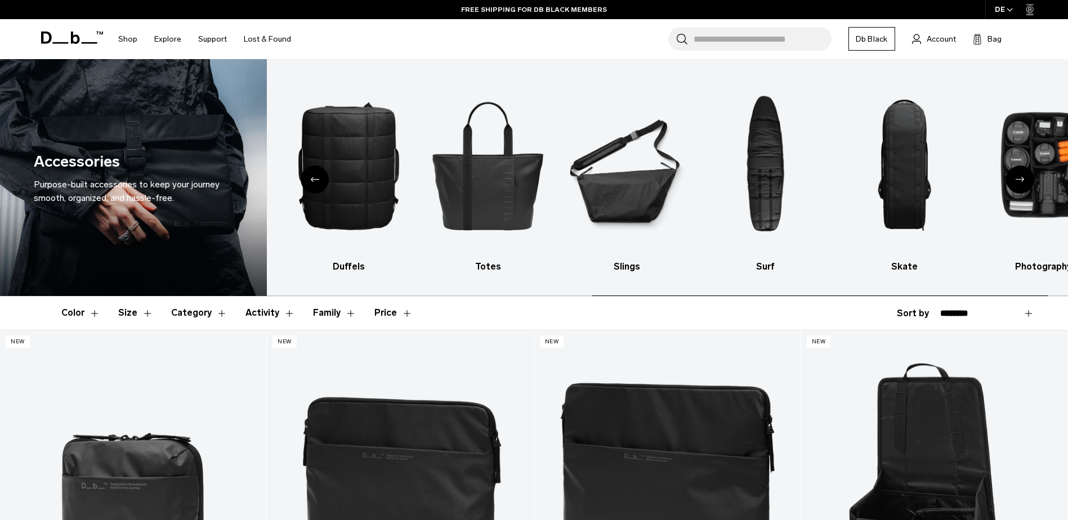
click at [1019, 180] on icon "Next slide" at bounding box center [1020, 179] width 9 height 5
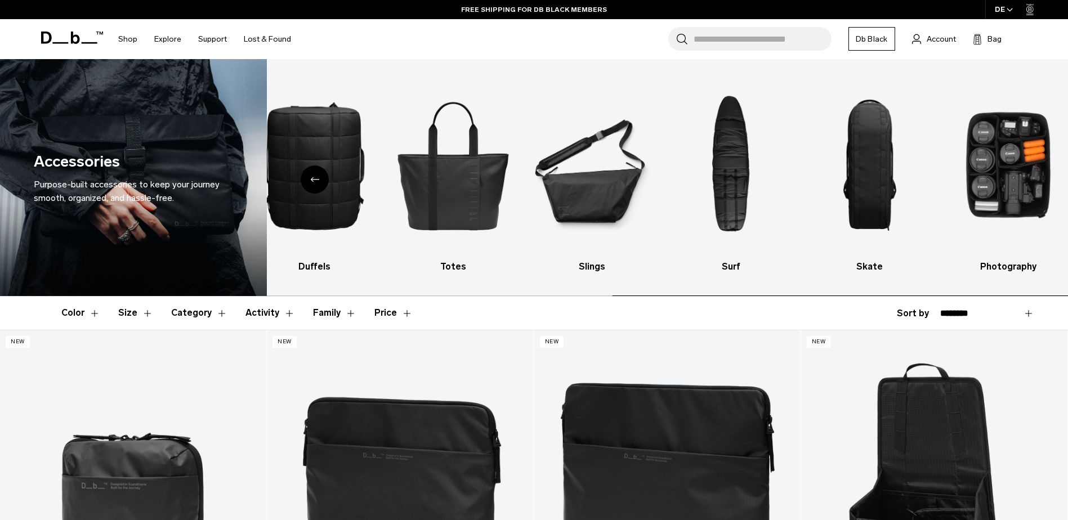
click at [1019, 180] on img "10 / 10" at bounding box center [1008, 165] width 119 height 179
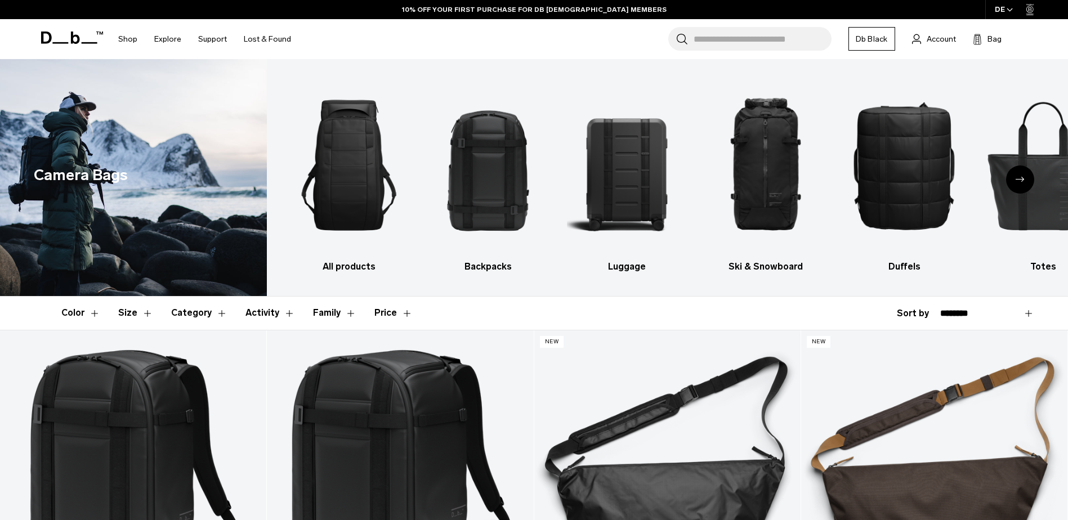
click at [1020, 176] on div "Next slide" at bounding box center [1020, 180] width 28 height 28
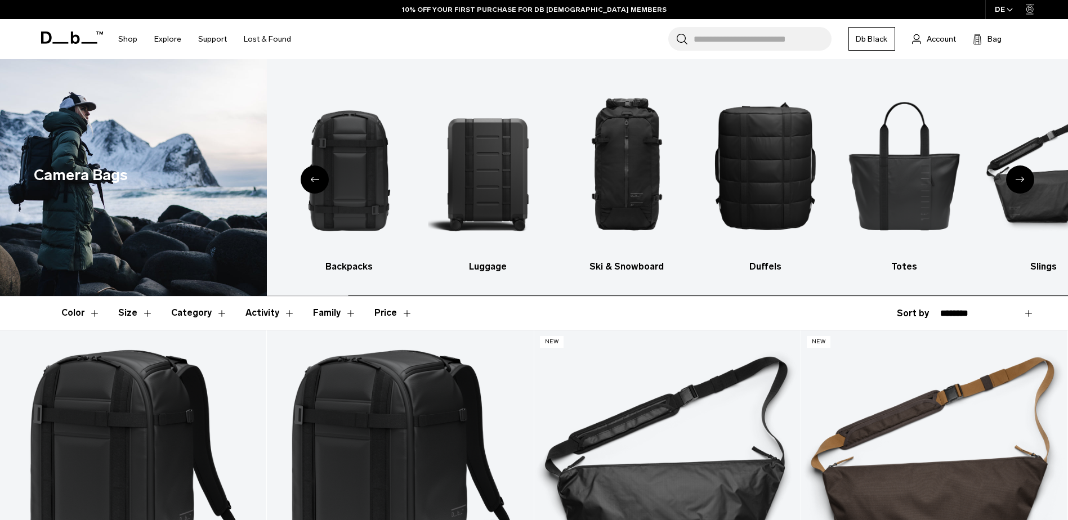
click at [1020, 176] on div "Next slide" at bounding box center [1020, 180] width 28 height 28
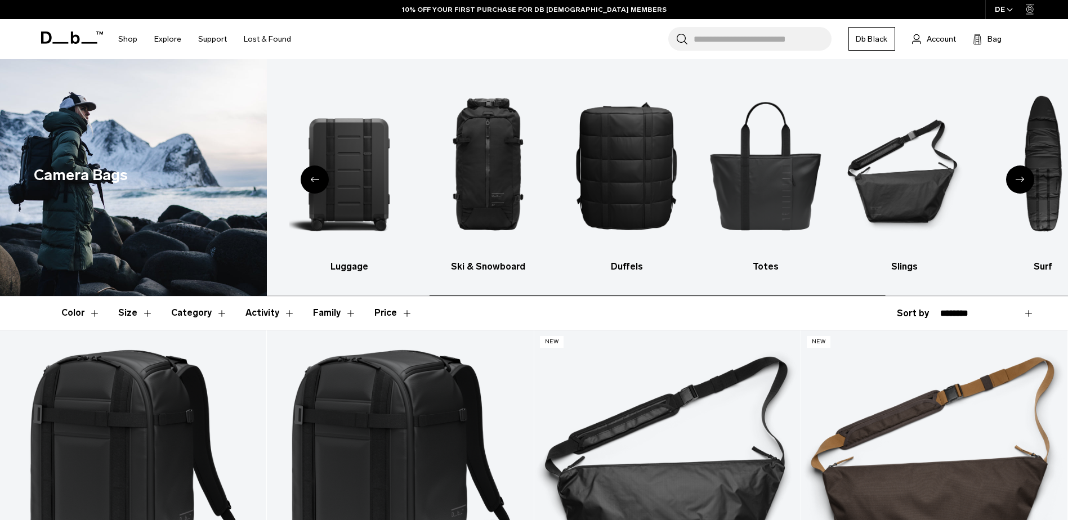
click at [1020, 176] on div "Next slide" at bounding box center [1020, 180] width 28 height 28
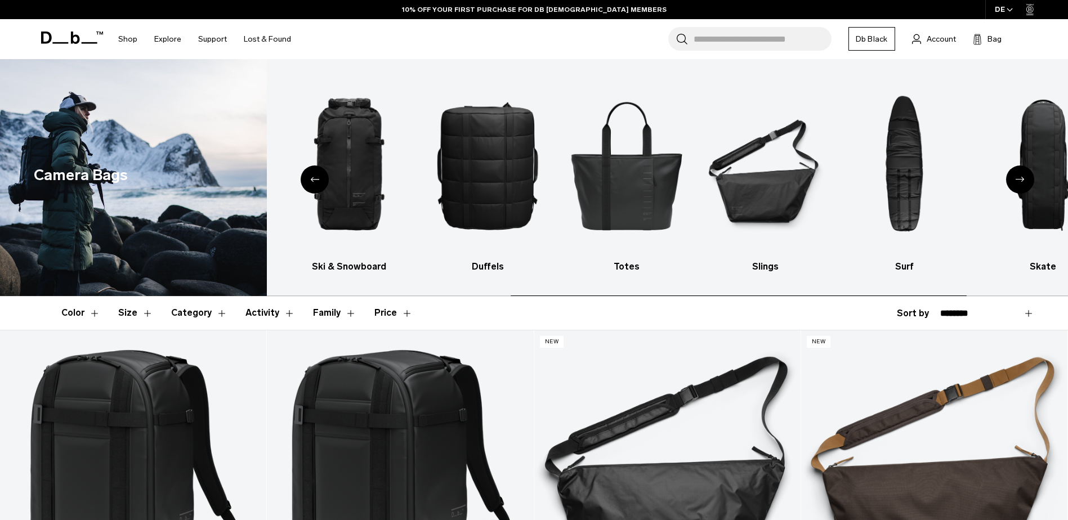
click at [1020, 176] on div "Next slide" at bounding box center [1020, 180] width 28 height 28
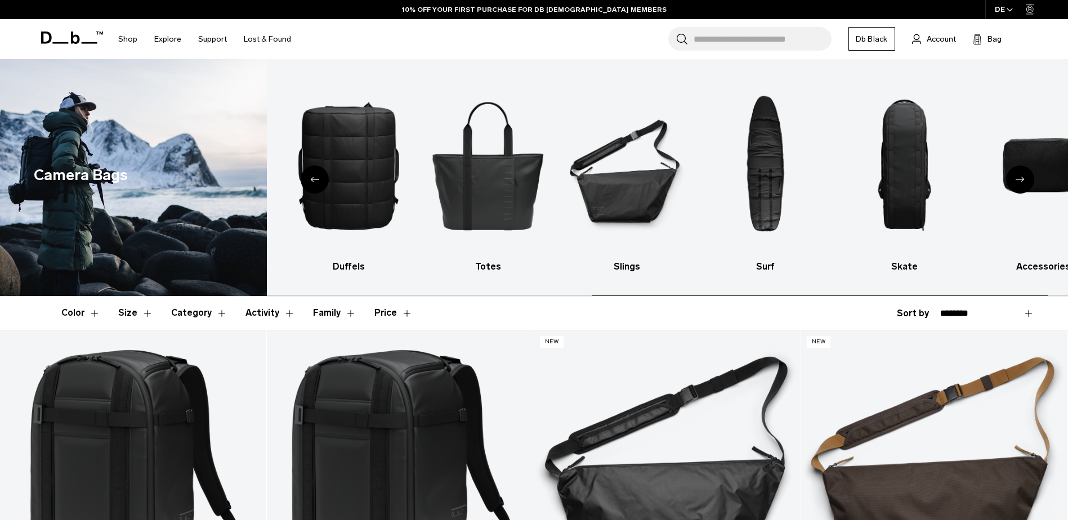
click at [1020, 176] on div "Next slide" at bounding box center [1020, 180] width 28 height 28
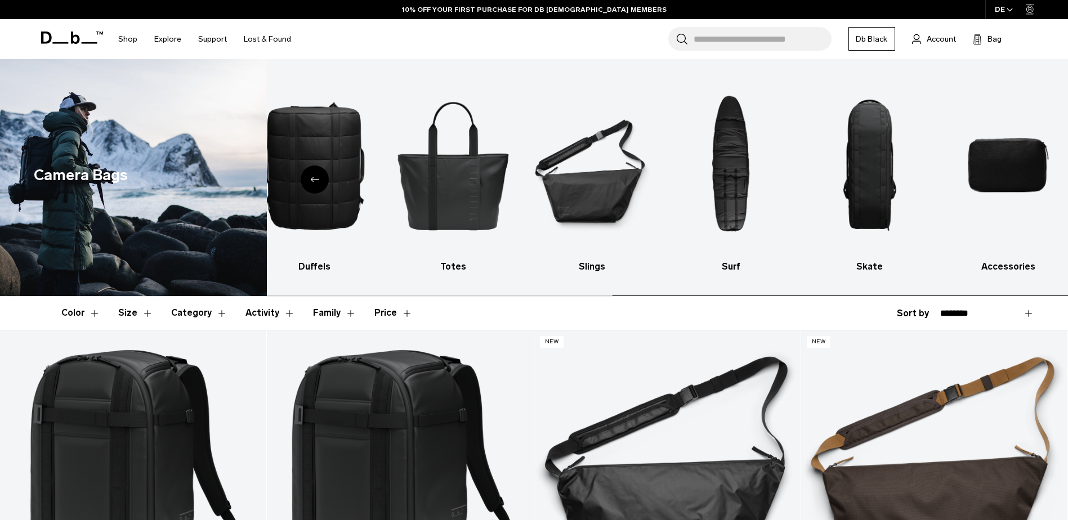
click at [1020, 176] on img "10 / 10" at bounding box center [1008, 165] width 119 height 179
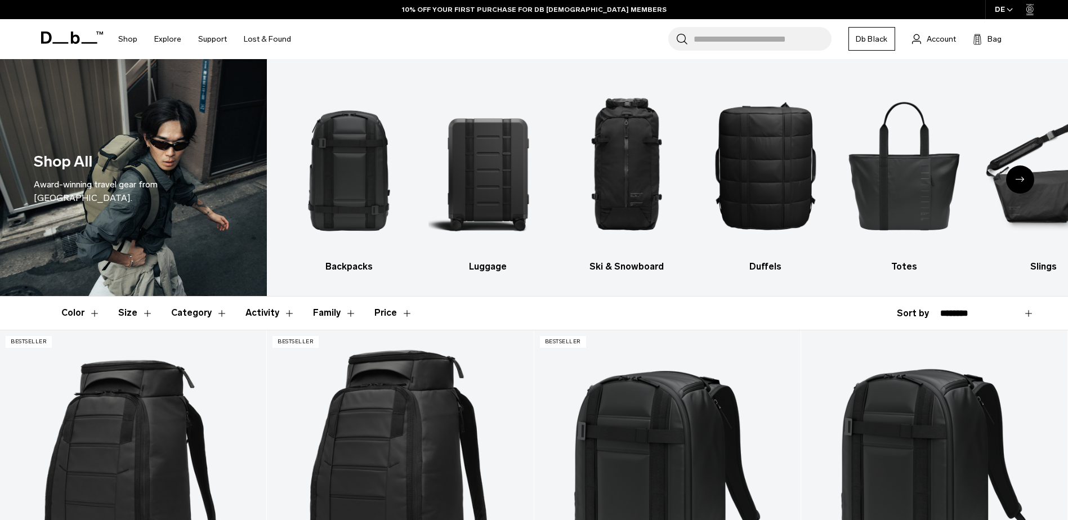
click at [1022, 175] on div "Next slide" at bounding box center [1020, 180] width 28 height 28
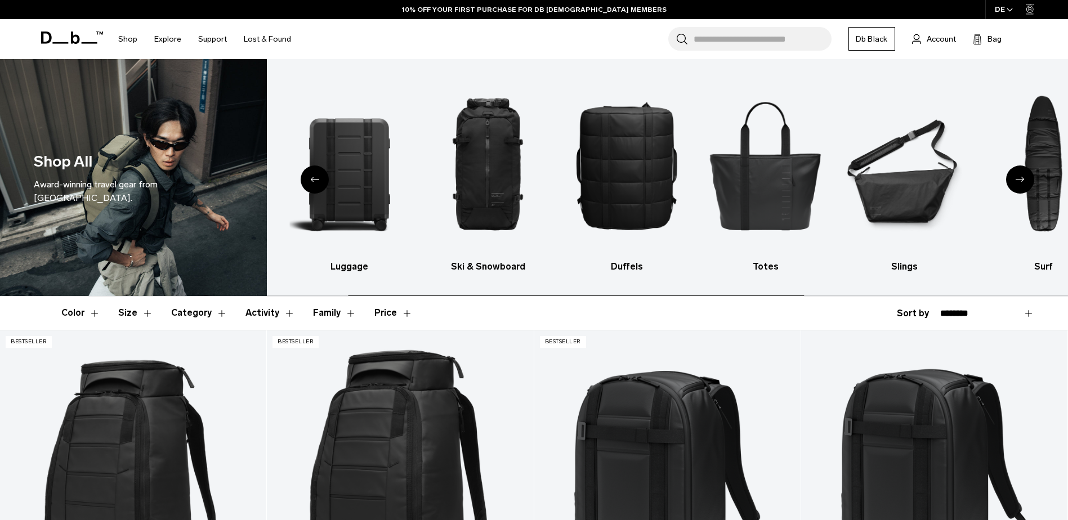
click at [1022, 175] on div "Next slide" at bounding box center [1020, 180] width 28 height 28
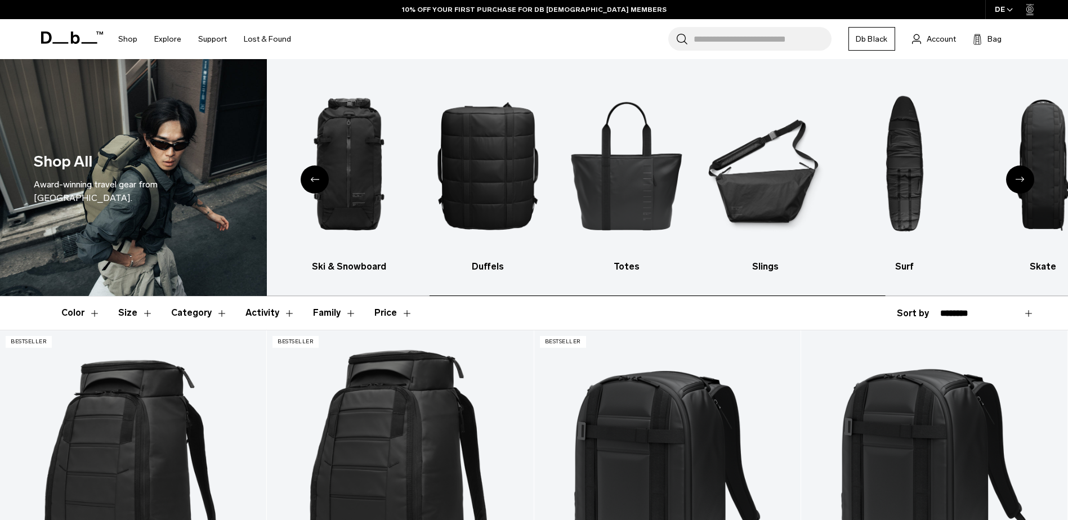
click at [1022, 175] on div "Next slide" at bounding box center [1020, 180] width 28 height 28
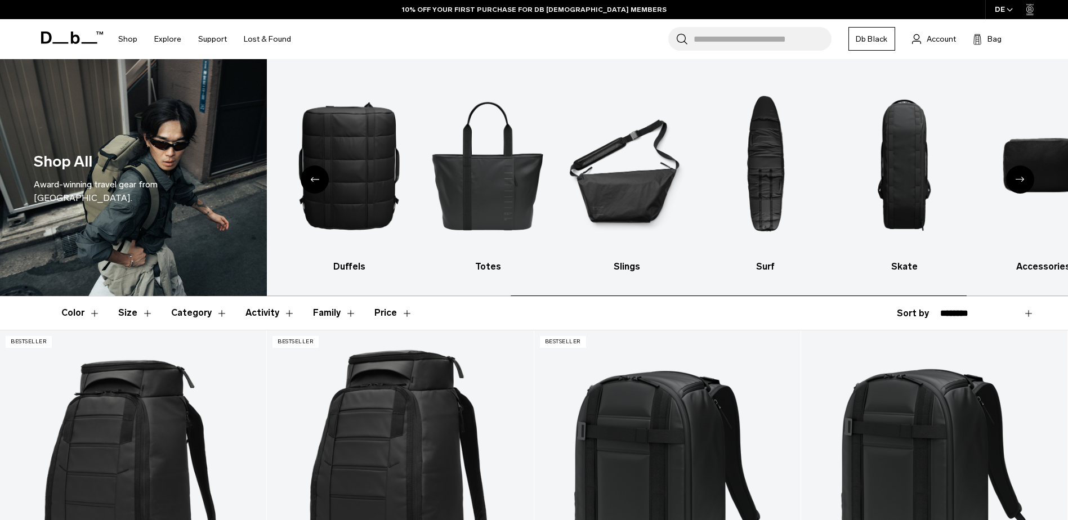
click at [1022, 175] on div "Next slide" at bounding box center [1020, 180] width 28 height 28
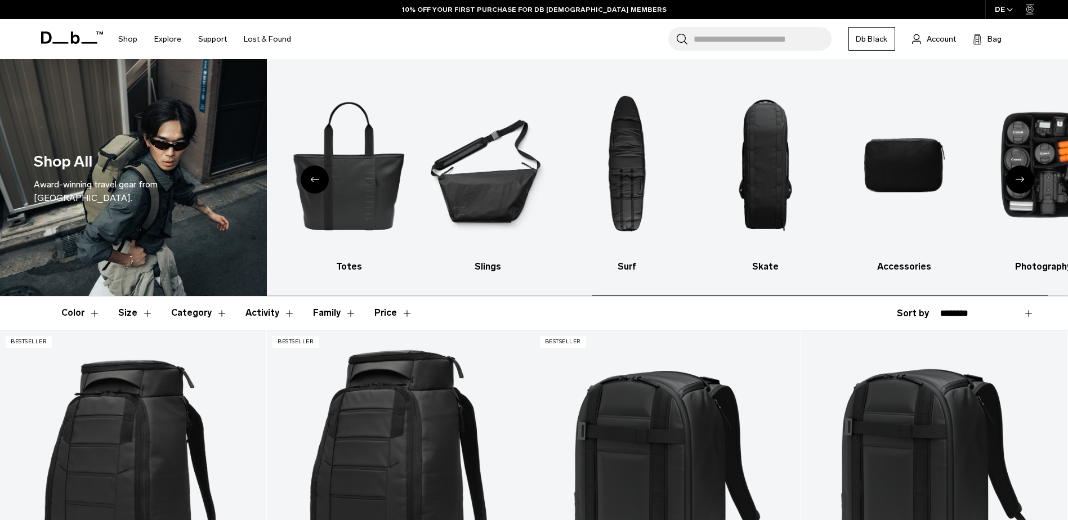
click at [1022, 175] on div "Next slide" at bounding box center [1020, 180] width 28 height 28
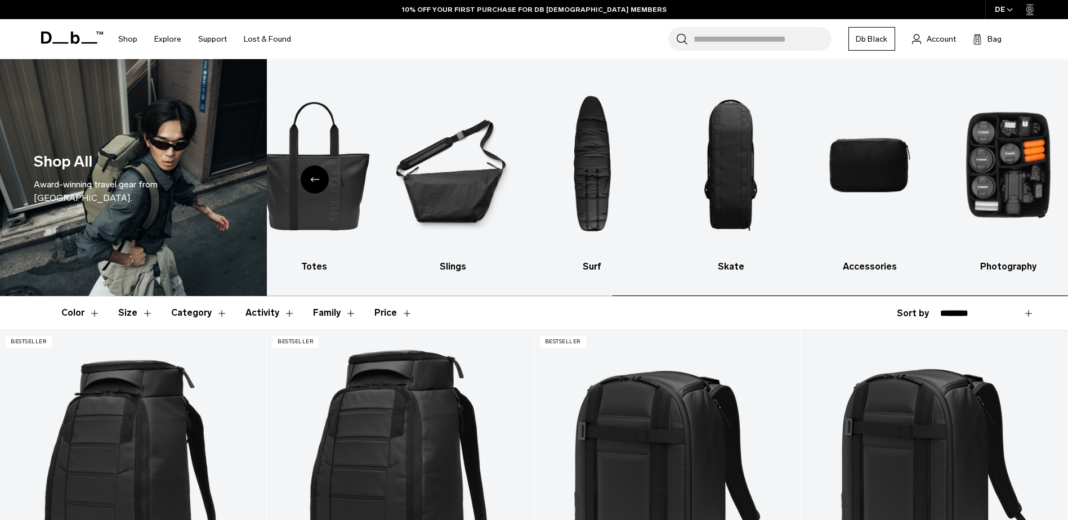
click at [1022, 175] on img "10 / 10" at bounding box center [1008, 165] width 119 height 179
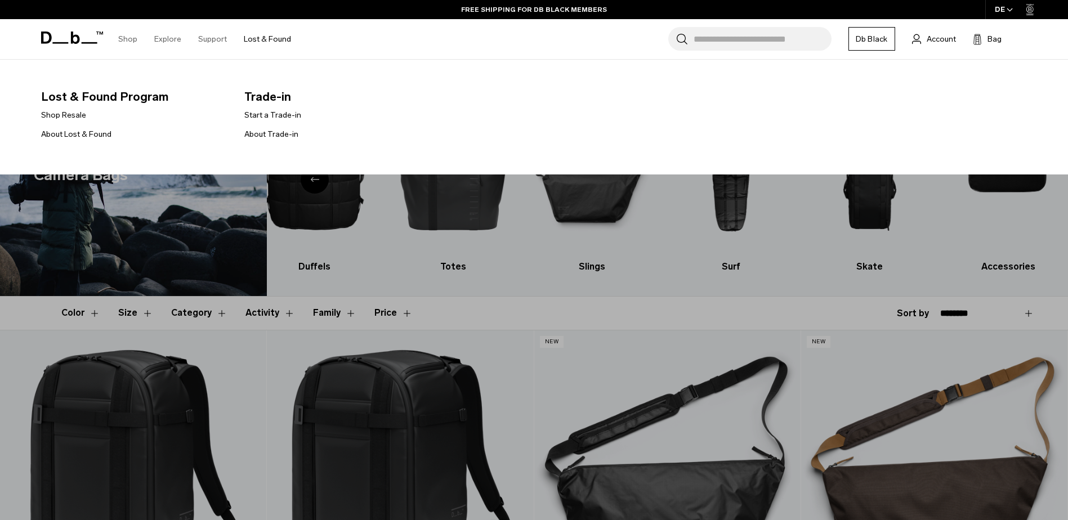
click at [269, 37] on link "Lost & Found" at bounding box center [267, 39] width 47 height 40
